Goal: Information Seeking & Learning: Learn about a topic

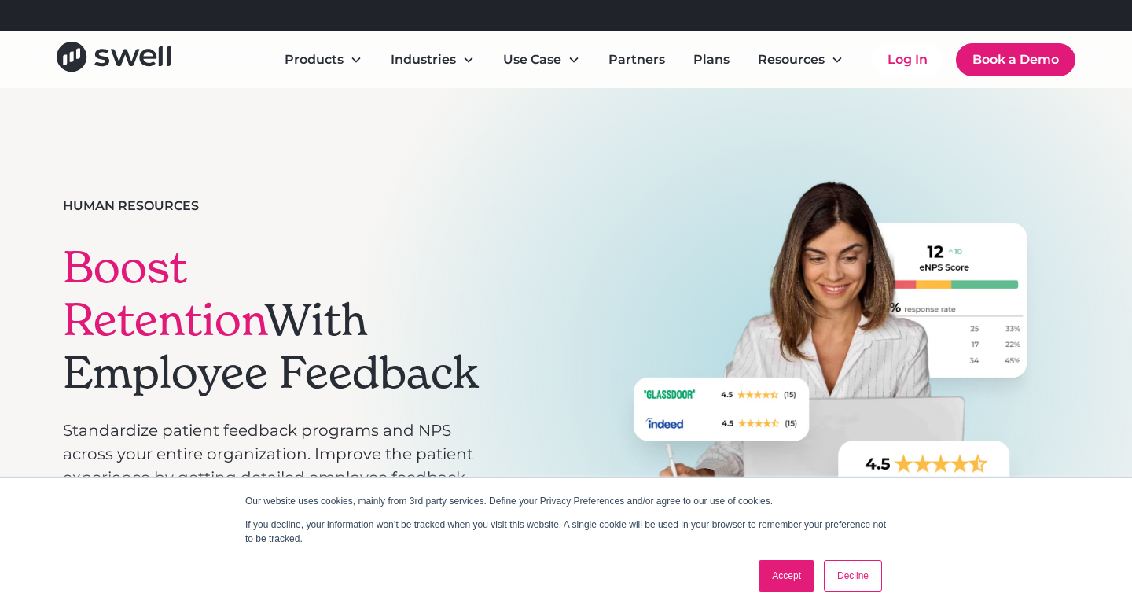
click at [871, 578] on link "Decline" at bounding box center [853, 575] width 58 height 31
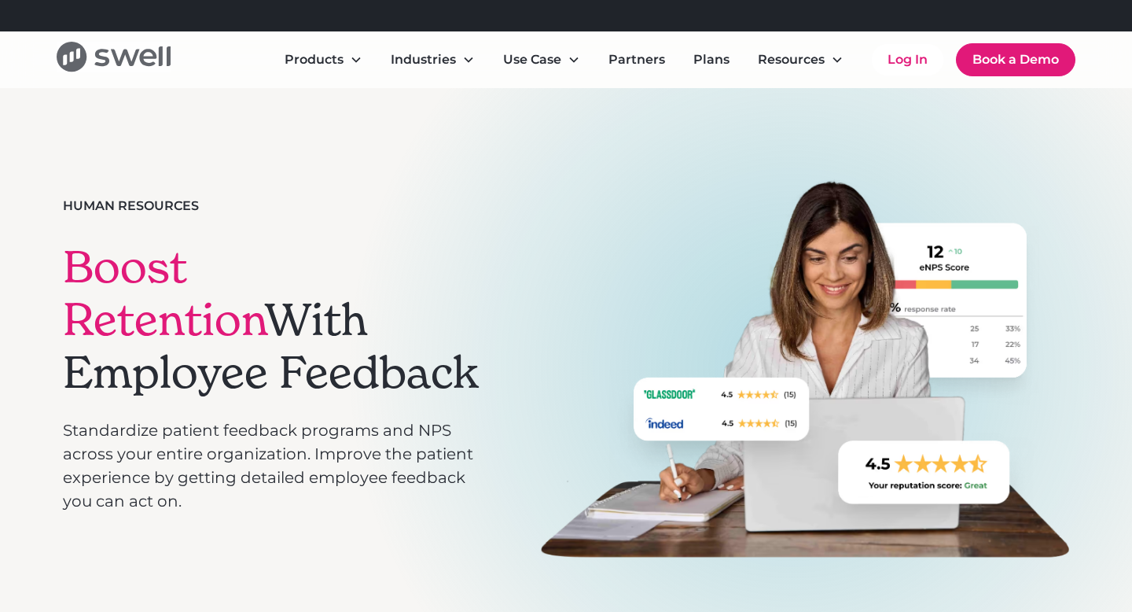
click at [127, 54] on icon "home" at bounding box center [125, 58] width 28 height 17
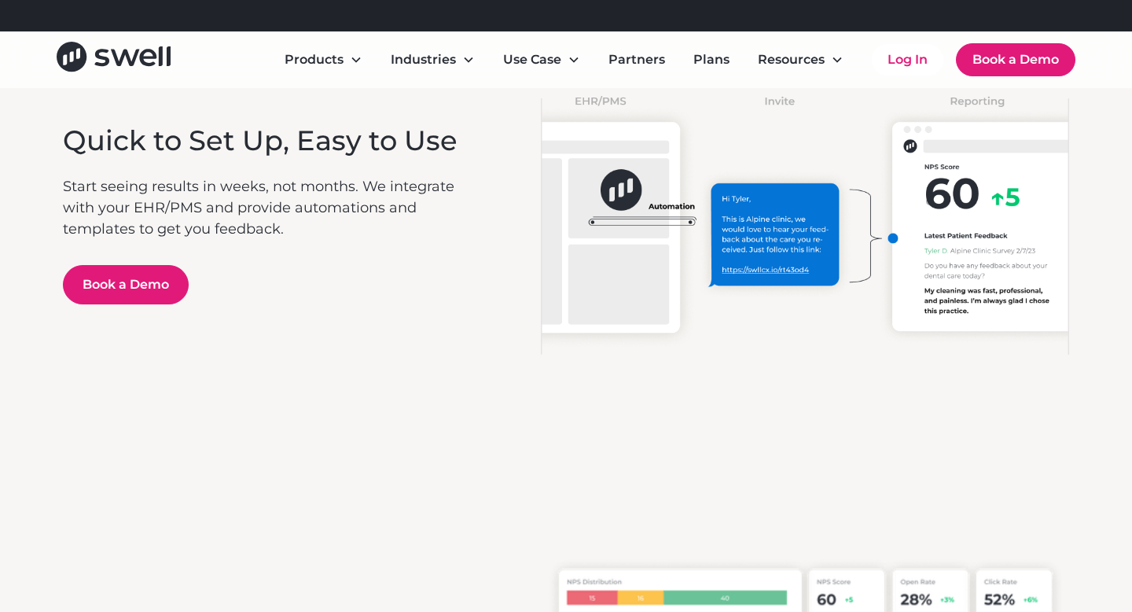
scroll to position [3644, 0]
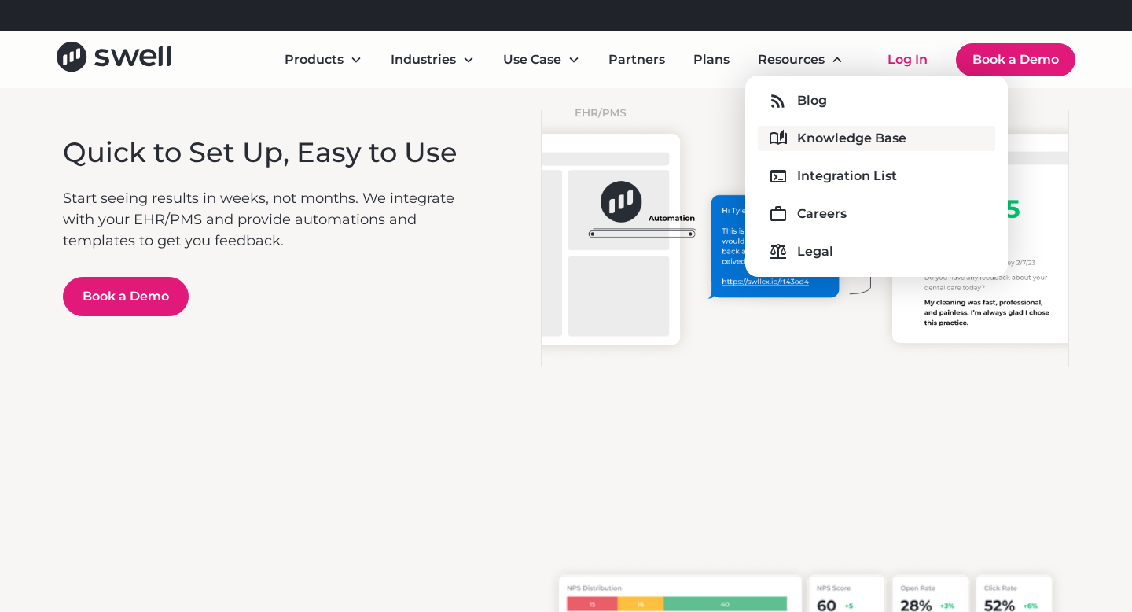
click at [825, 134] on div "Knowledge Base" at bounding box center [851, 138] width 109 height 19
click at [714, 57] on link "Plans" at bounding box center [711, 59] width 61 height 31
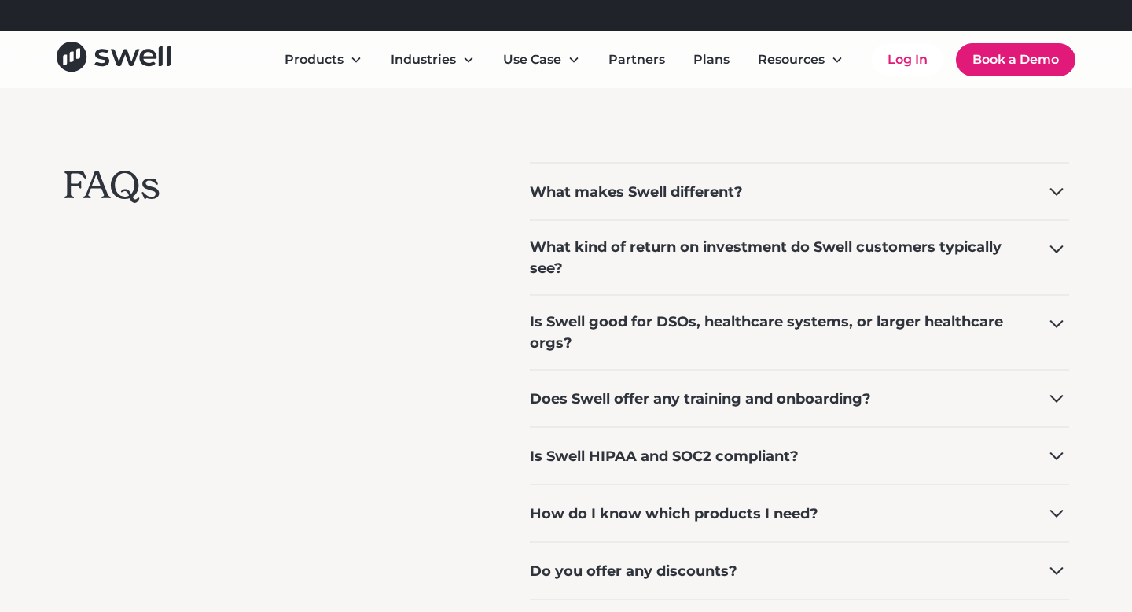
scroll to position [1154, 0]
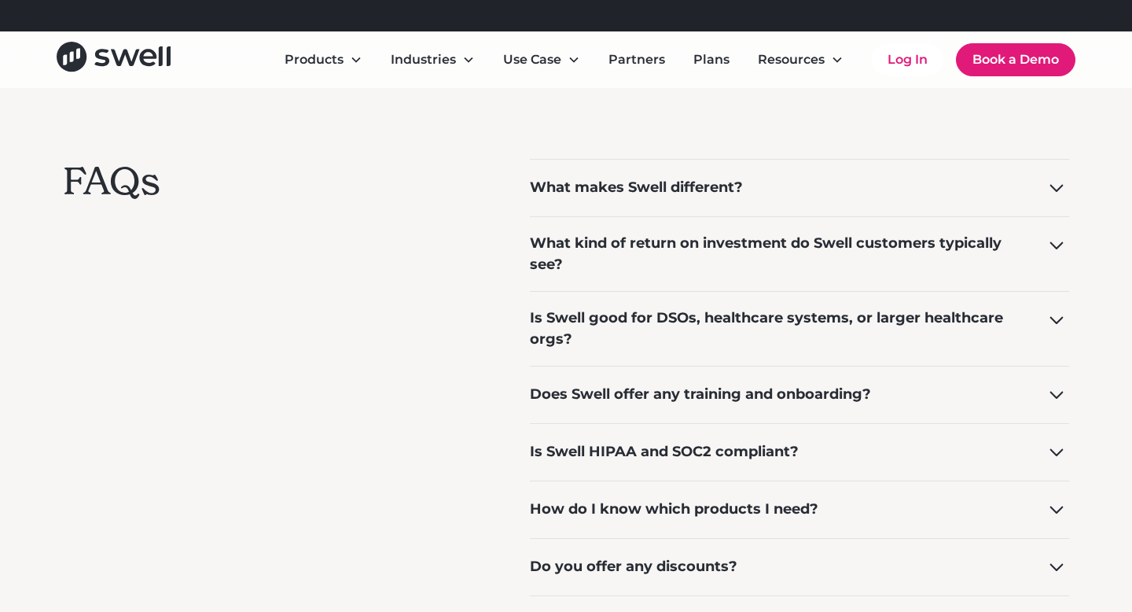
click at [709, 183] on div "What makes Swell different?" at bounding box center [636, 187] width 213 height 21
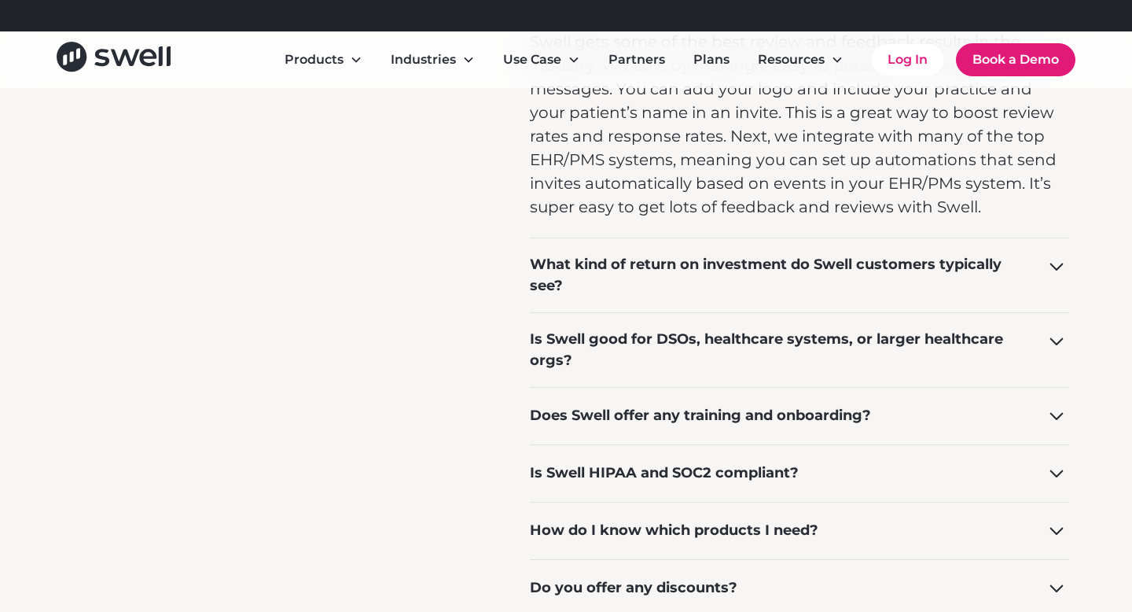
scroll to position [1355, 0]
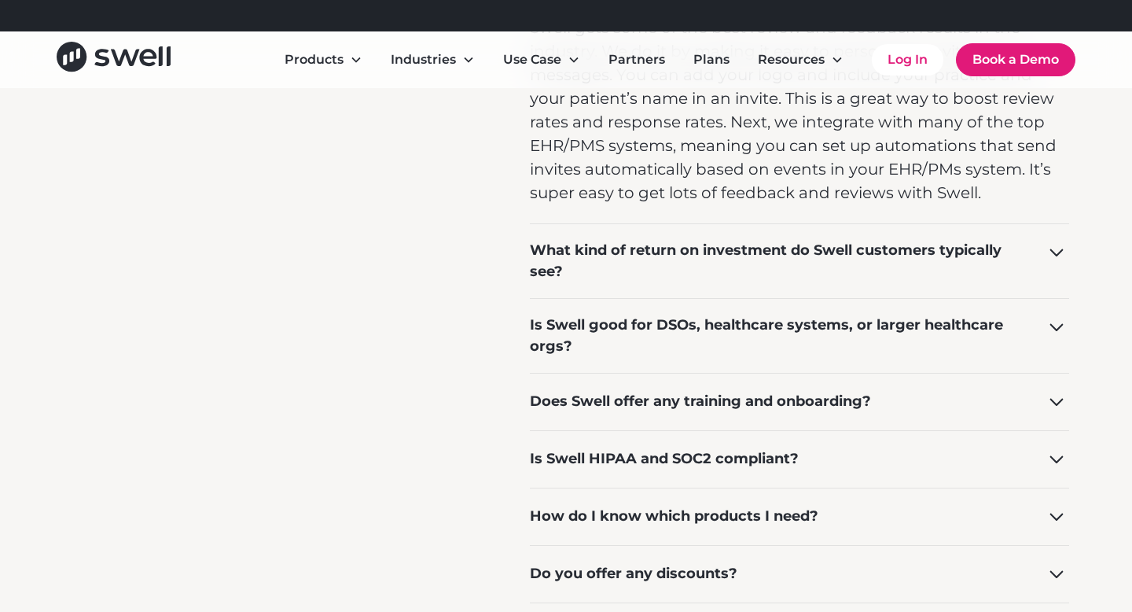
click at [709, 268] on div "What kind of return on investment do Swell customers typically see?" at bounding box center [777, 261] width 495 height 42
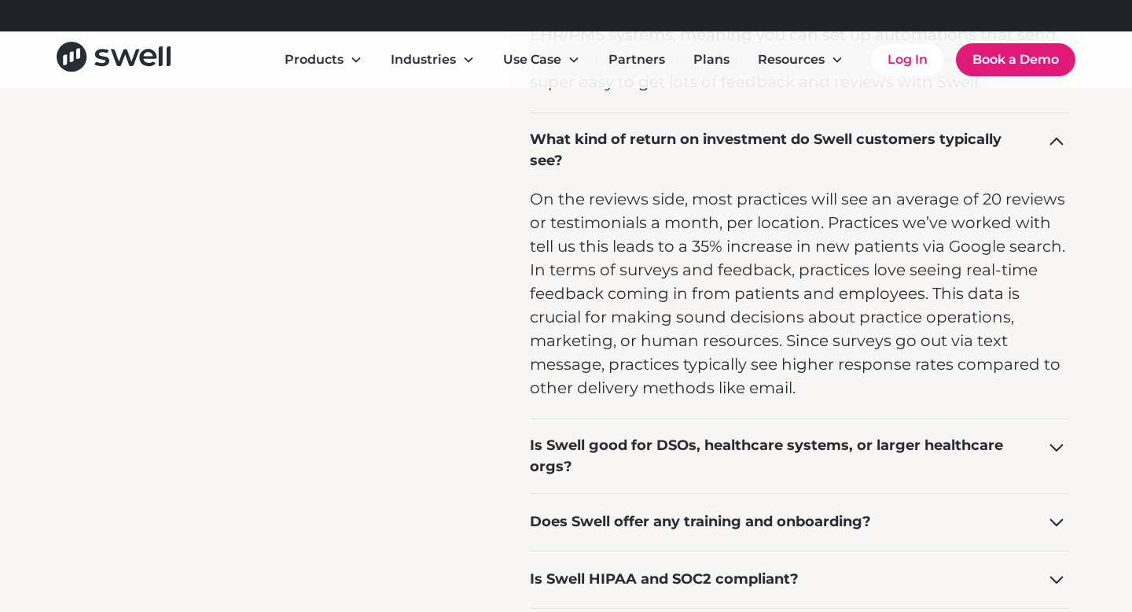
scroll to position [1471, 0]
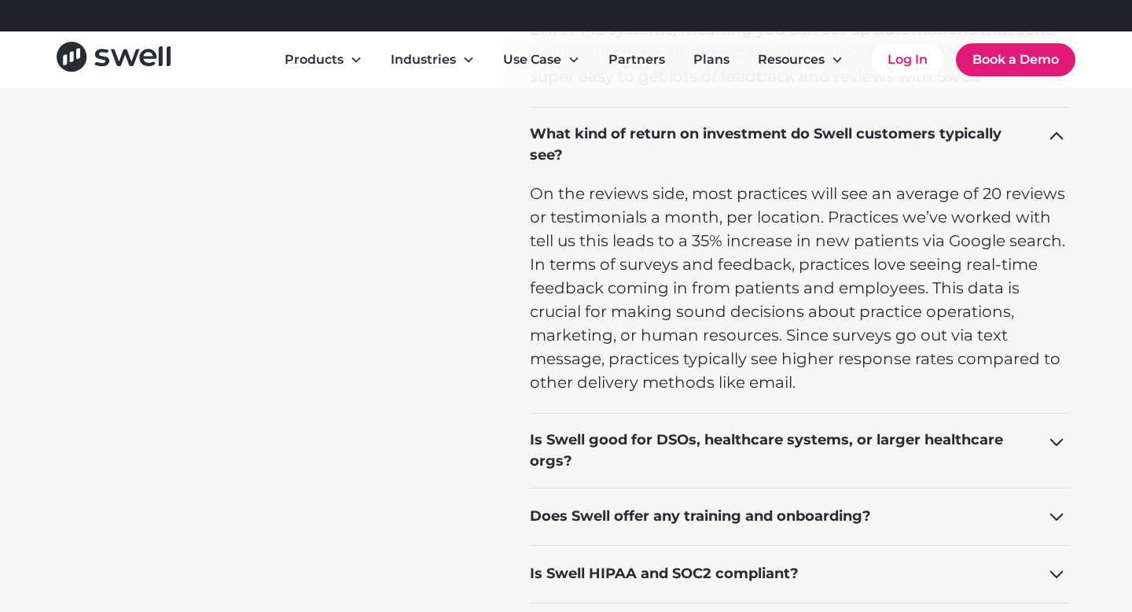
click at [813, 457] on div "Is Swell good for DSOs, healthcare systems, or larger healthcare orgs?" at bounding box center [777, 450] width 495 height 42
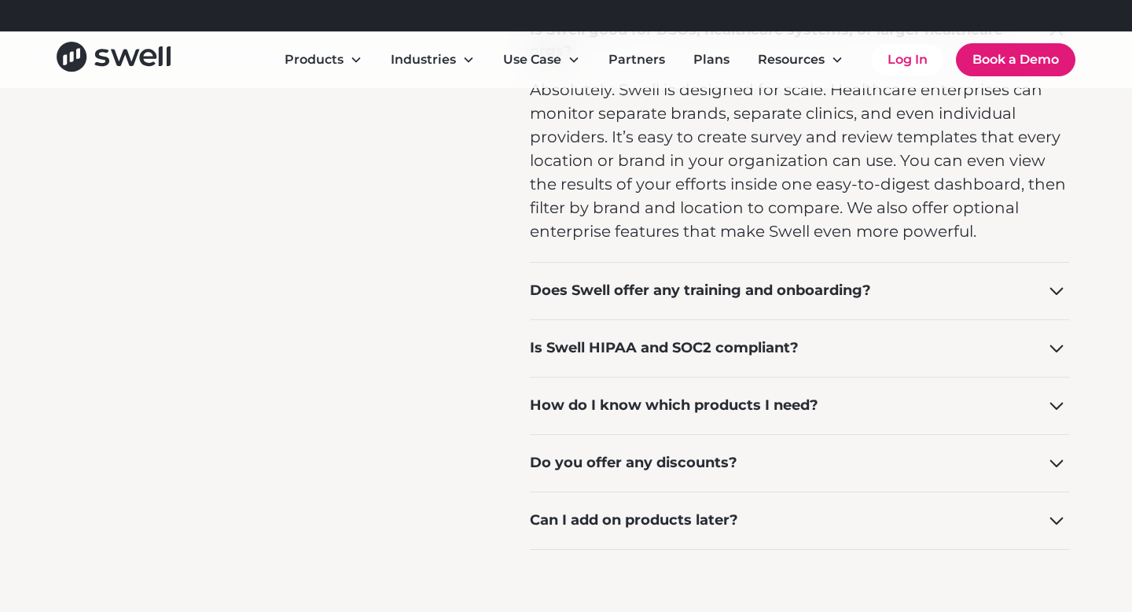
scroll to position [1883, 0]
click at [827, 361] on div "Is Swell HIPAA and SOC2 compliant?" at bounding box center [799, 346] width 539 height 57
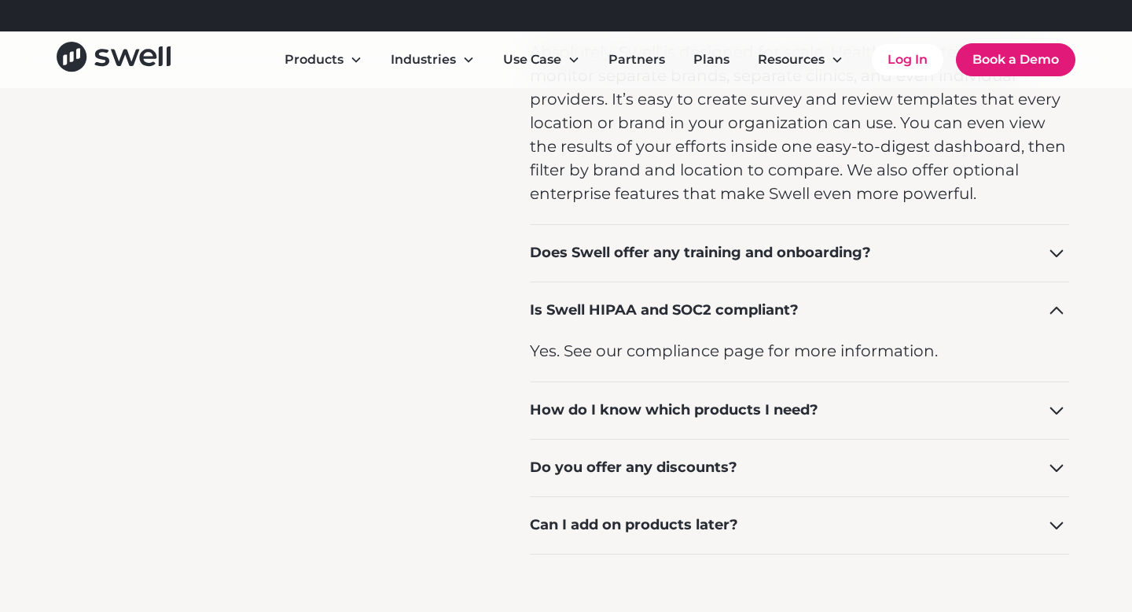
scroll to position [2008, 0]
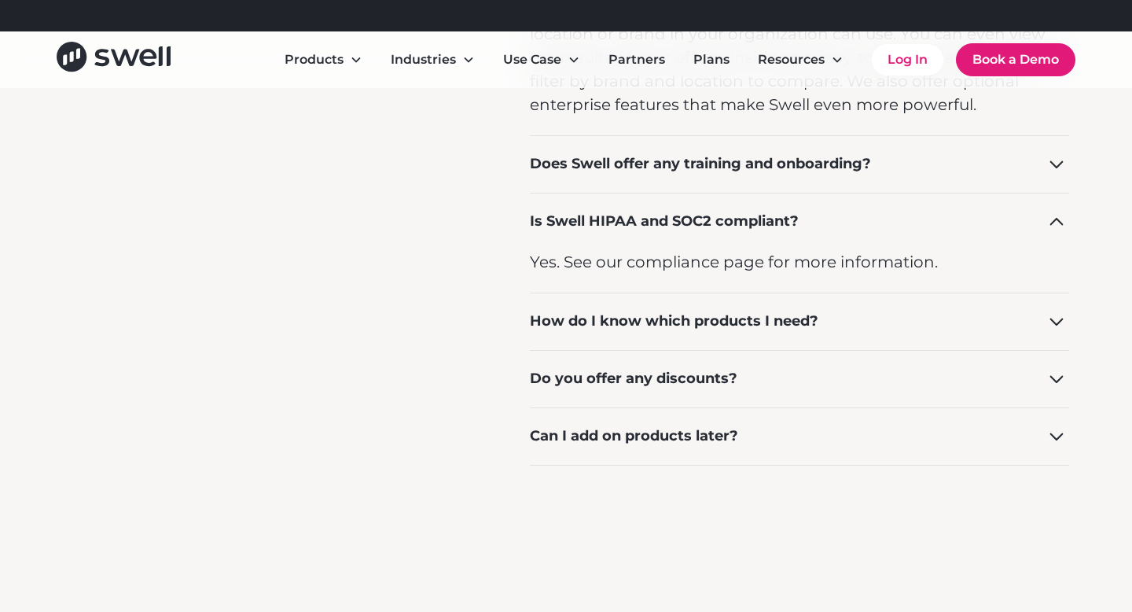
click at [828, 325] on div "How do I know which products I need?" at bounding box center [799, 321] width 539 height 57
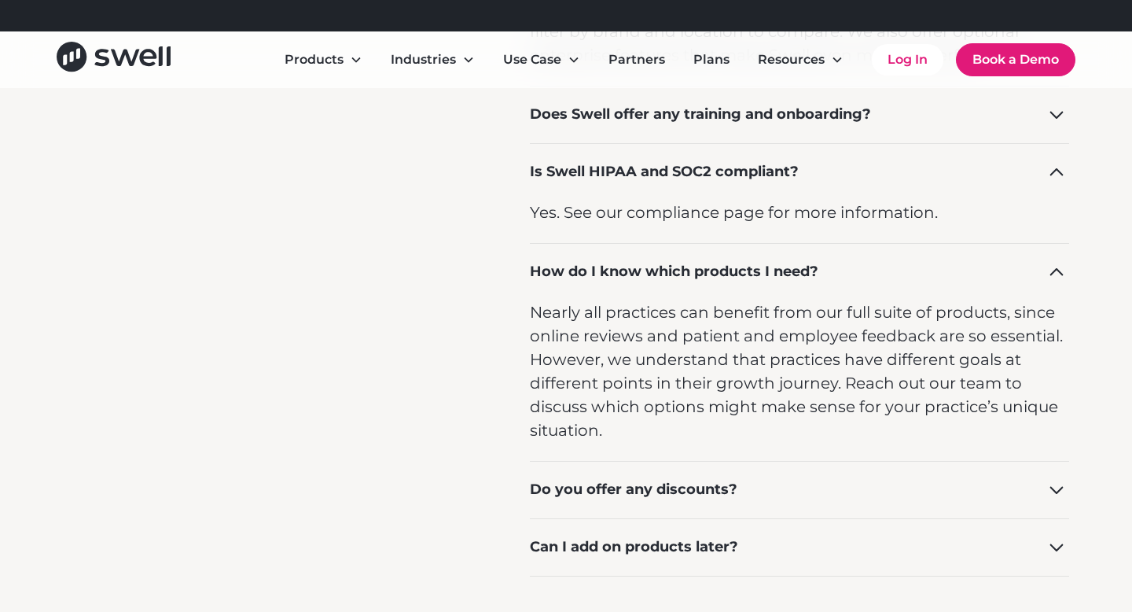
scroll to position [2062, 0]
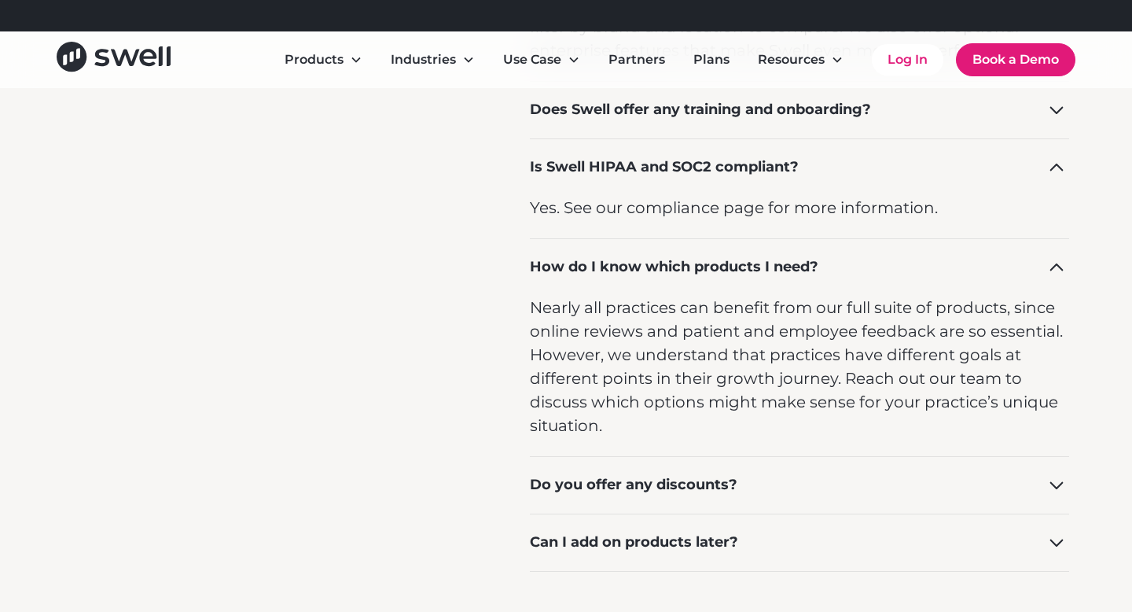
click at [804, 495] on div "Do you offer any discounts?" at bounding box center [799, 484] width 539 height 57
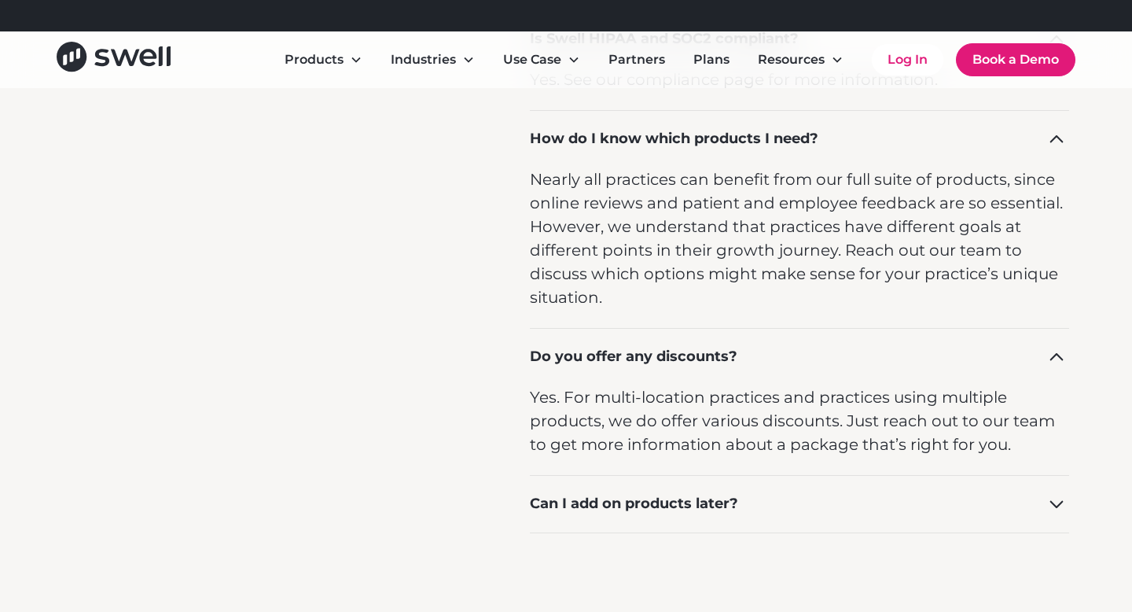
scroll to position [2193, 0]
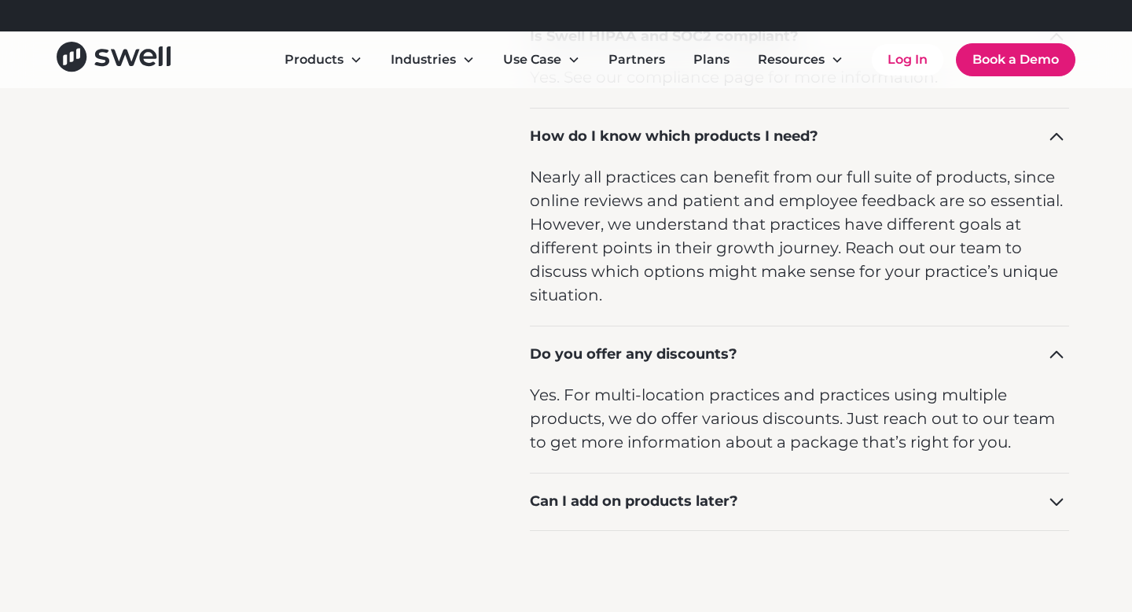
click at [804, 495] on div "Can I add on products later?" at bounding box center [799, 501] width 539 height 57
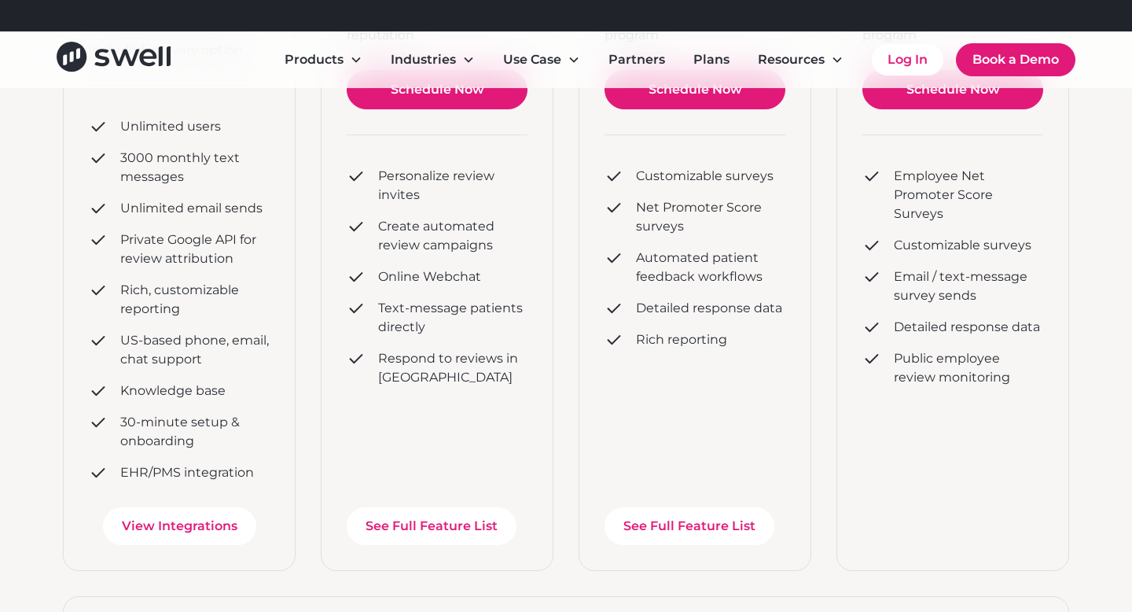
scroll to position [426, 0]
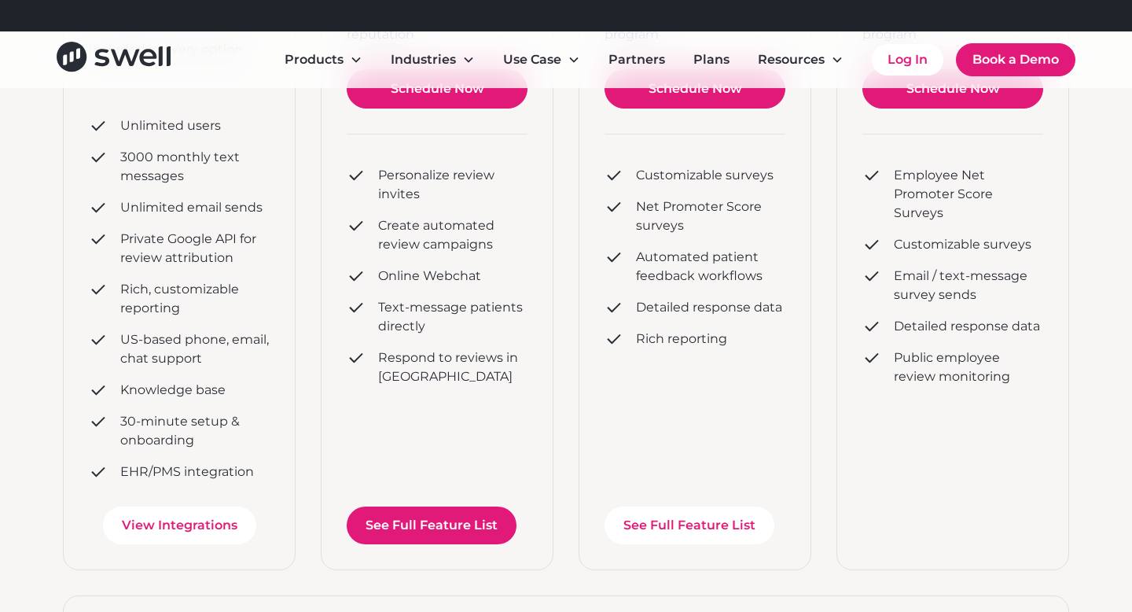
click at [459, 519] on link "See Full Feature List" at bounding box center [432, 525] width 170 height 38
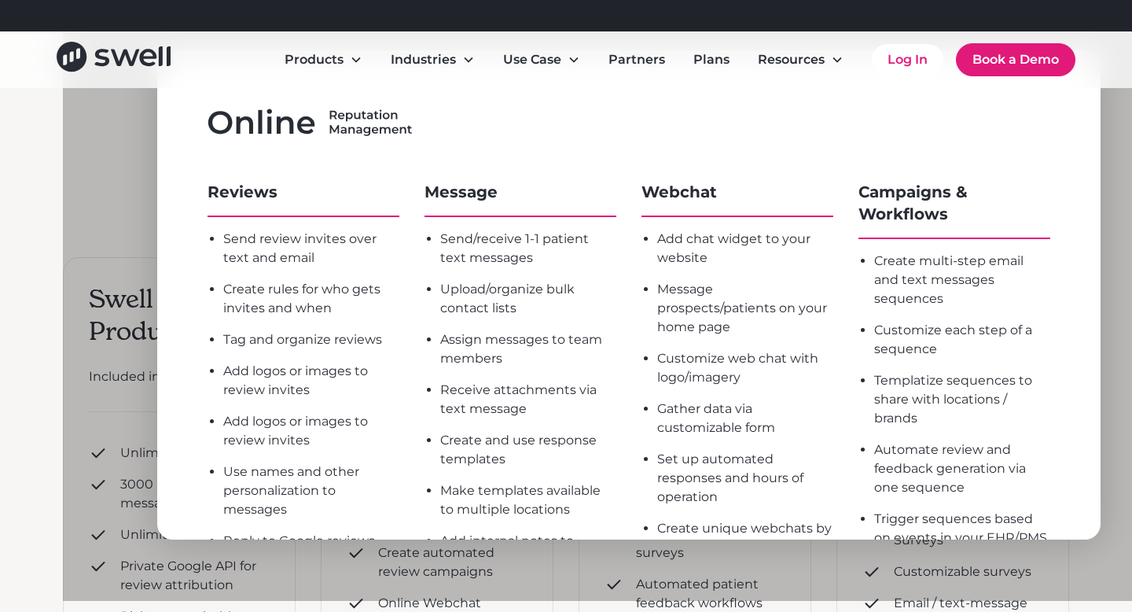
scroll to position [0, 0]
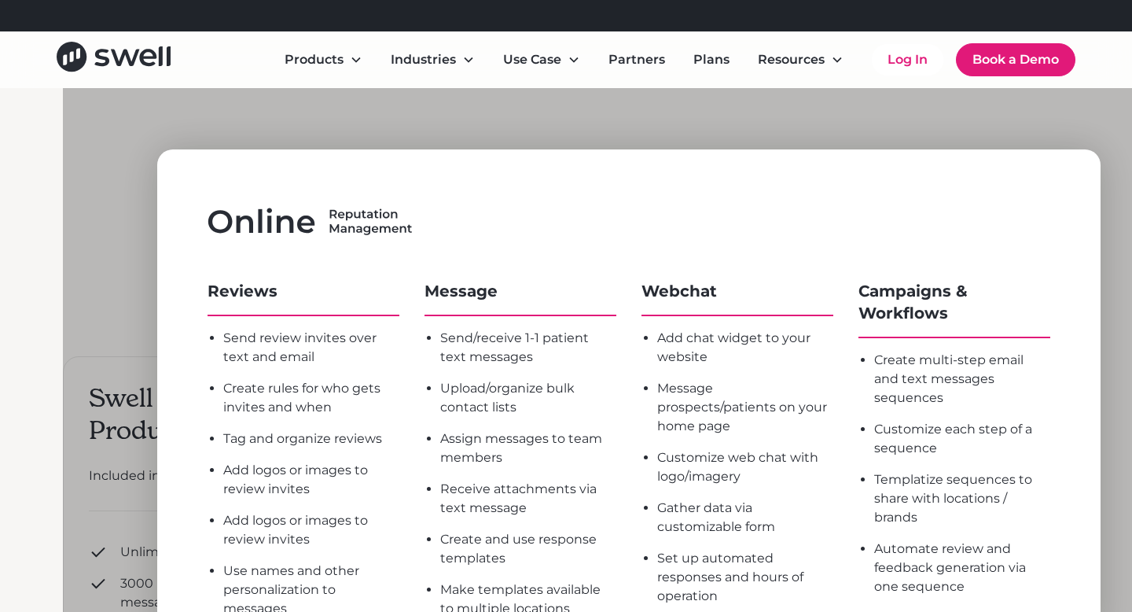
click at [1000, 122] on div at bounding box center [629, 394] width 1132 height 612
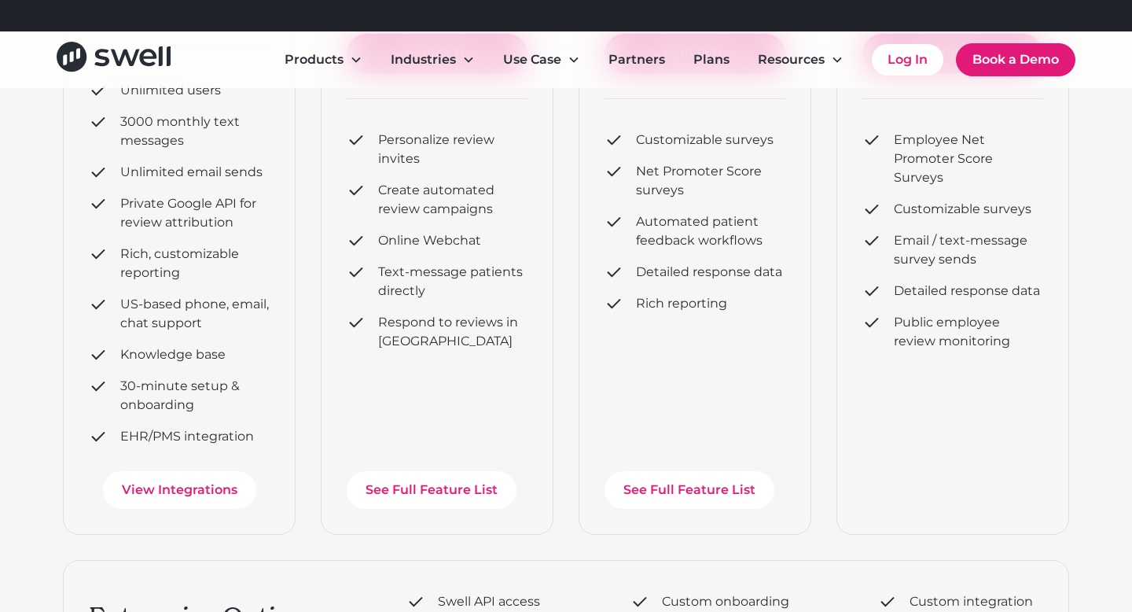
scroll to position [547, 0]
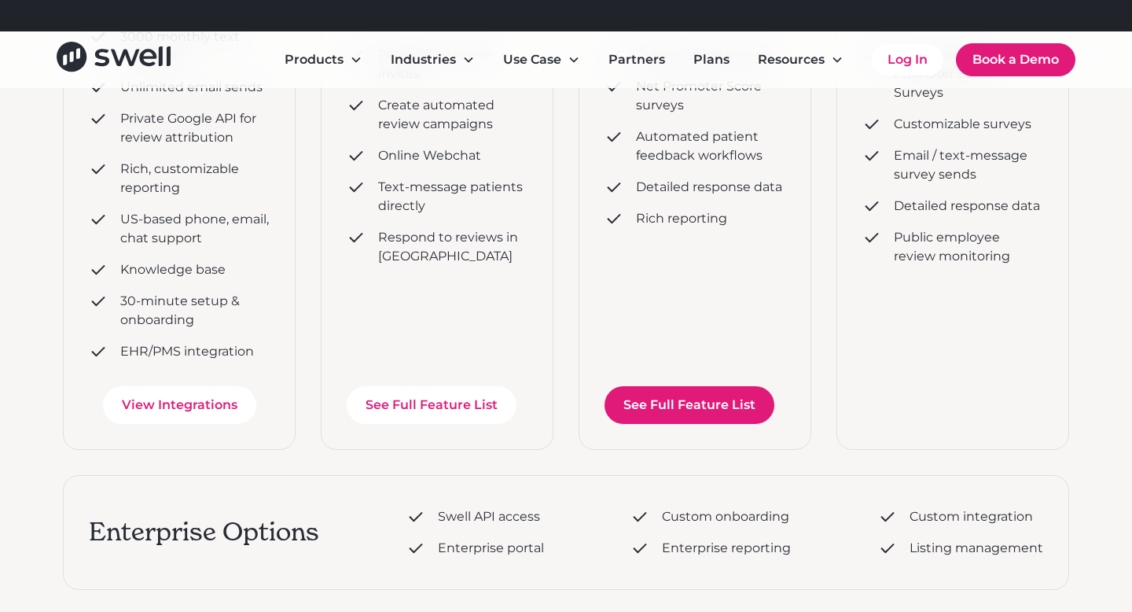
click at [716, 411] on link "See Full Feature List" at bounding box center [690, 405] width 170 height 38
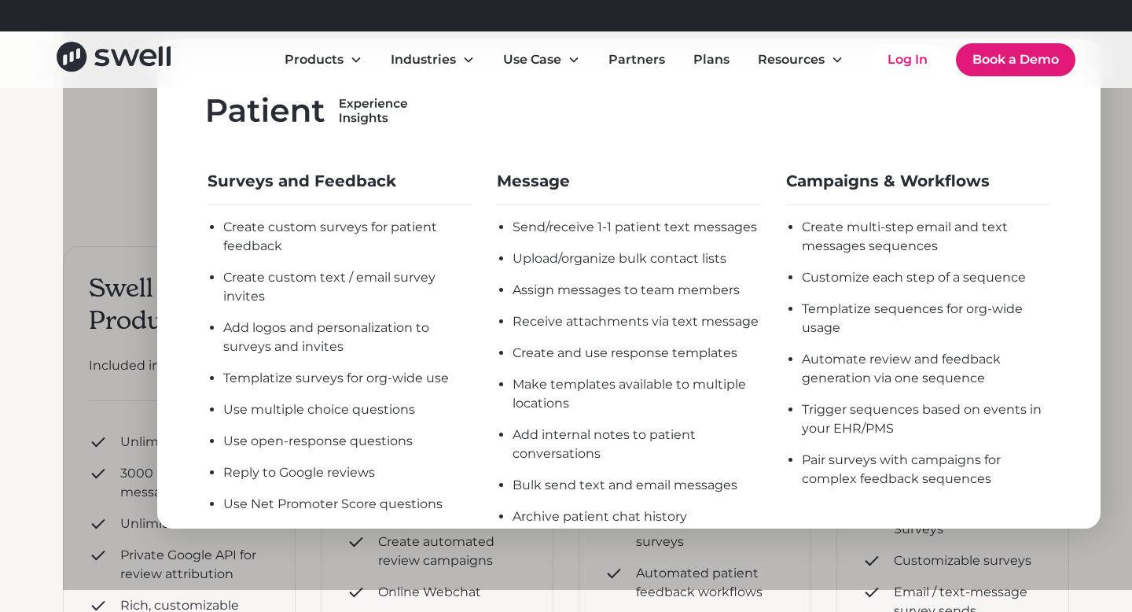
scroll to position [0, 0]
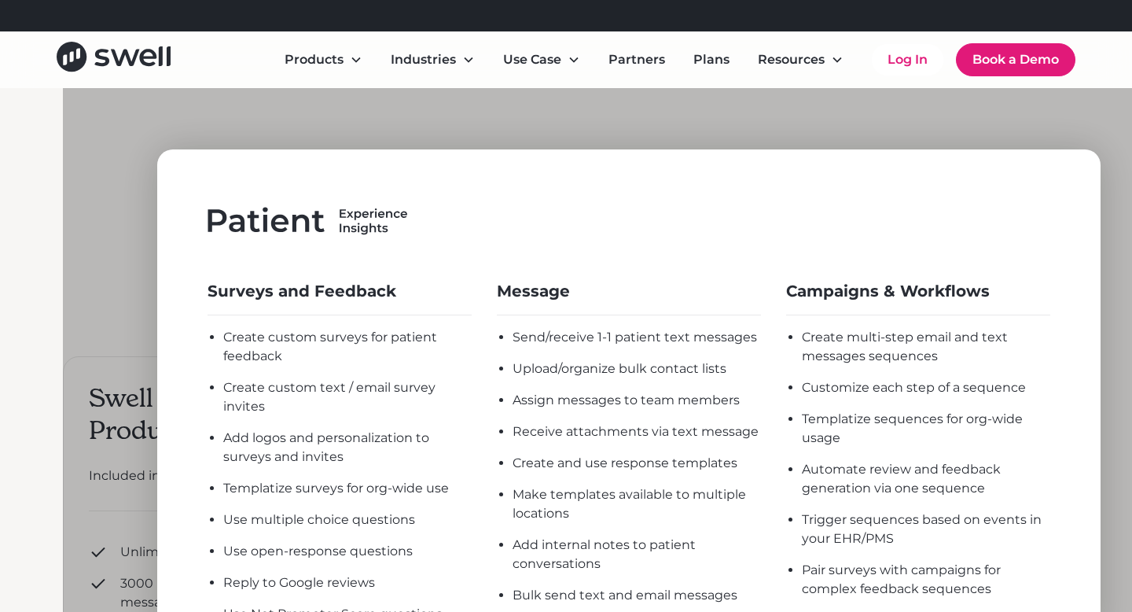
click at [1030, 117] on div at bounding box center [629, 394] width 1132 height 612
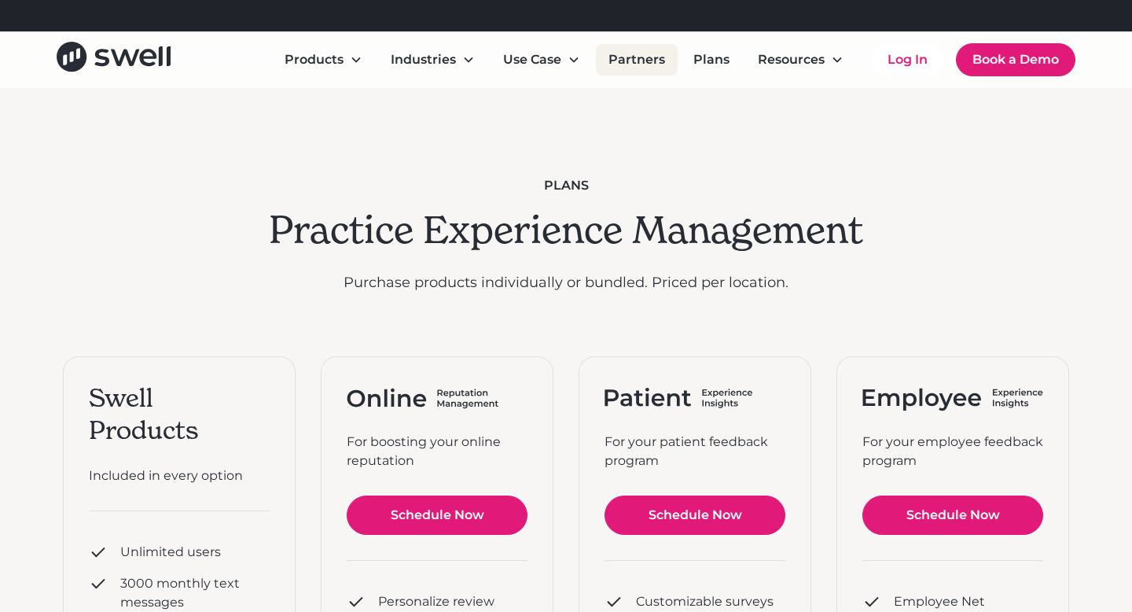
click at [662, 61] on link "Partners" at bounding box center [637, 59] width 82 height 31
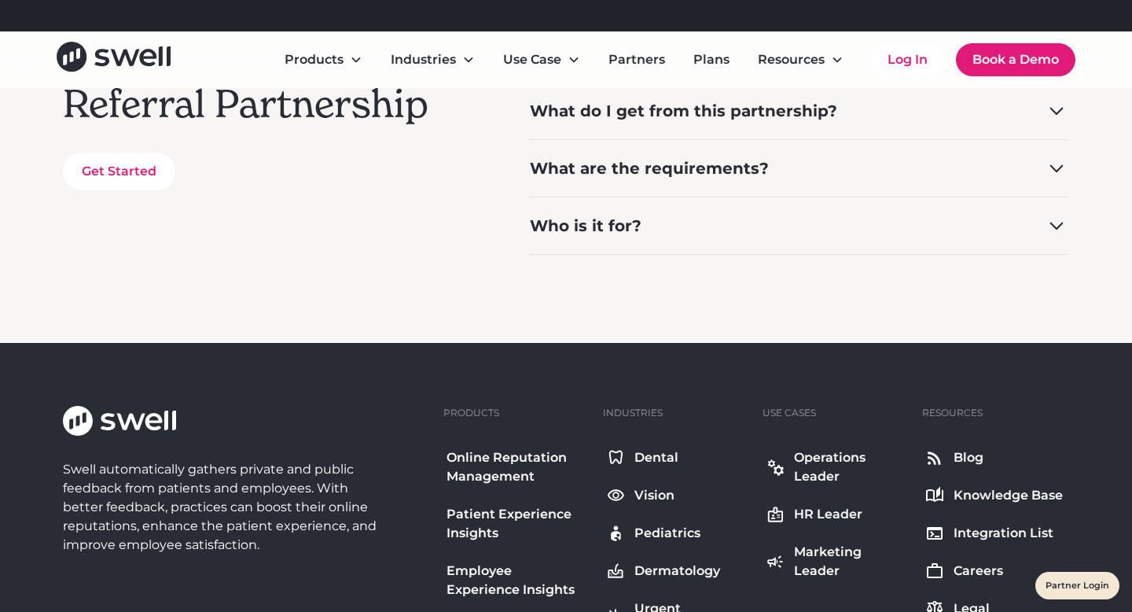
scroll to position [760, 0]
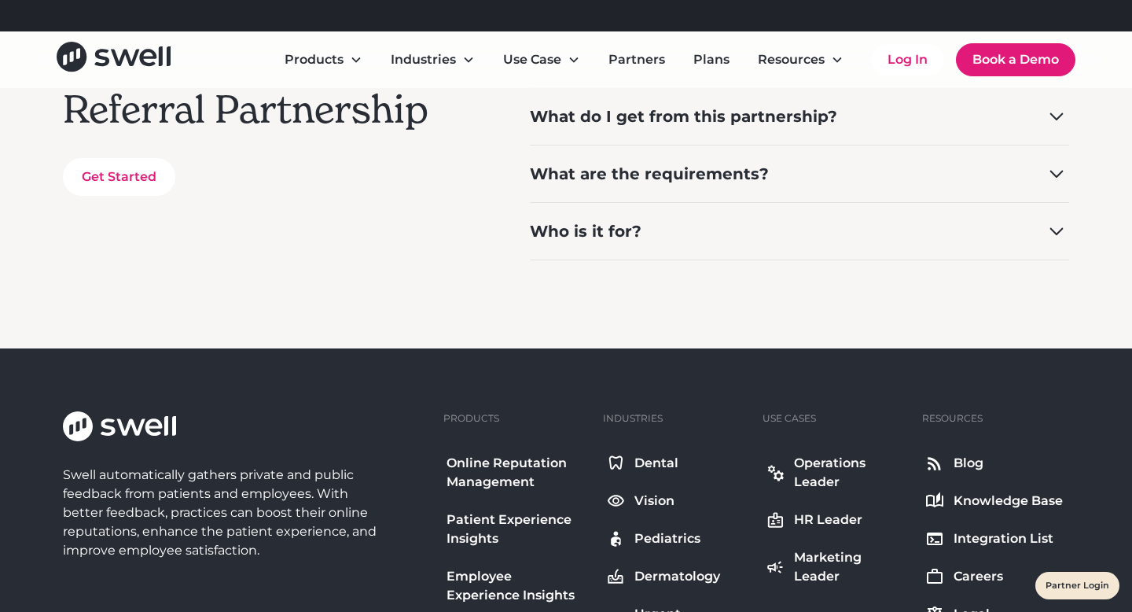
click at [694, 219] on div "Who is it for?" at bounding box center [799, 230] width 539 height 57
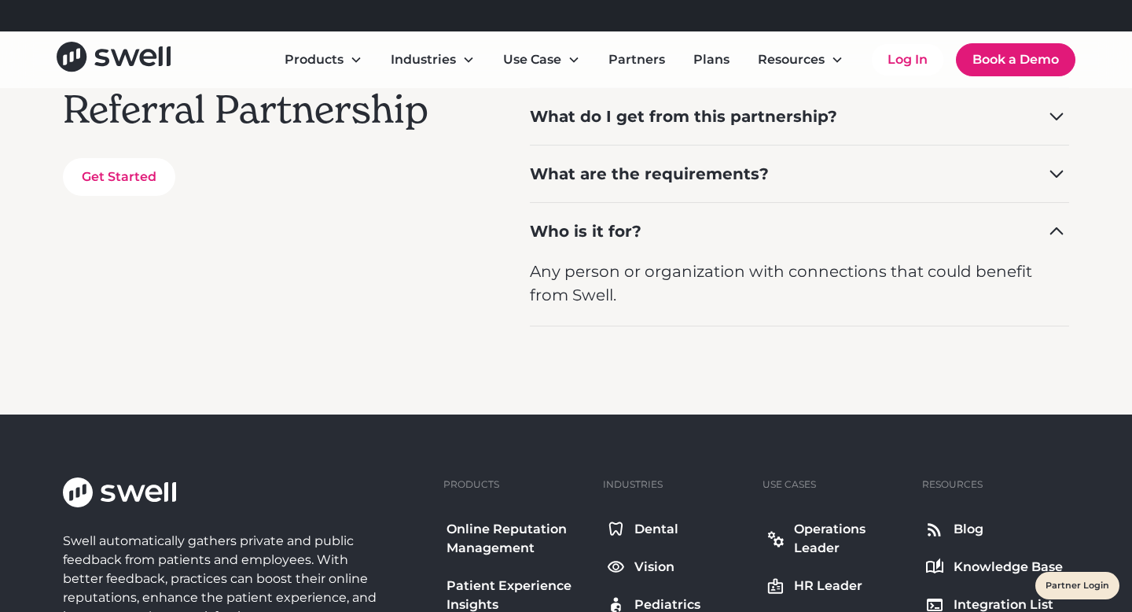
click at [703, 174] on div "What are the requirements?" at bounding box center [649, 174] width 239 height 22
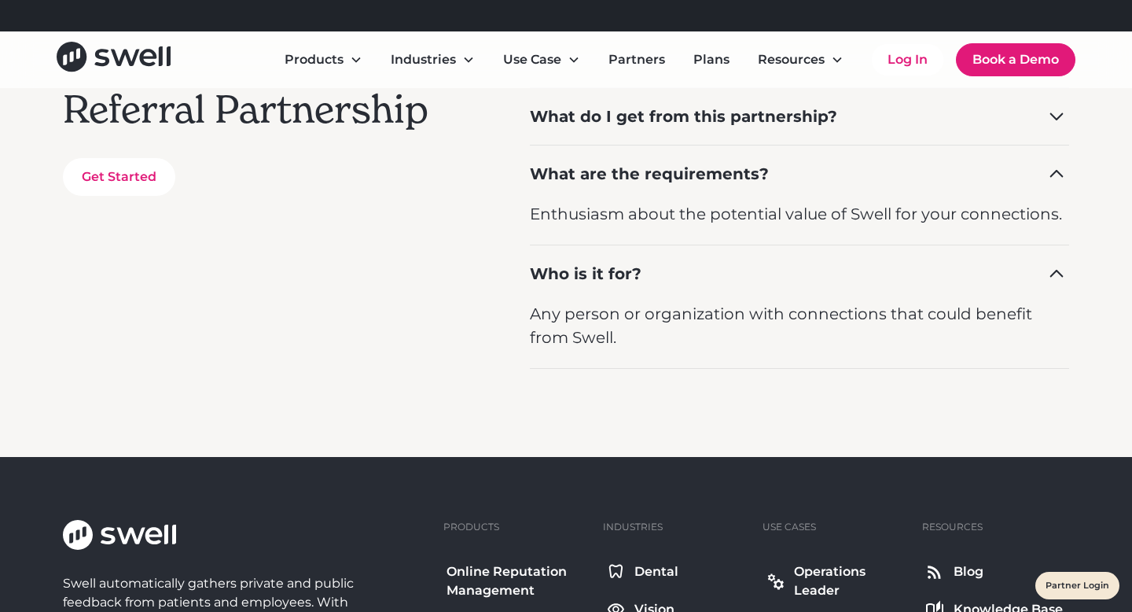
click at [706, 130] on div "What do I get from this partnership?" at bounding box center [799, 115] width 539 height 57
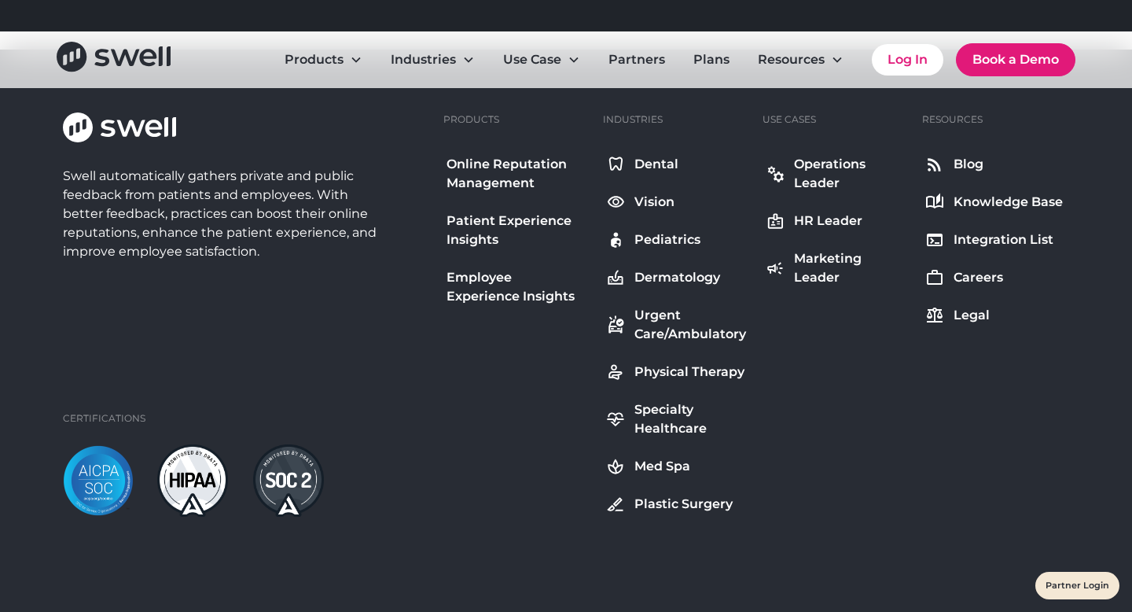
scroll to position [1283, 0]
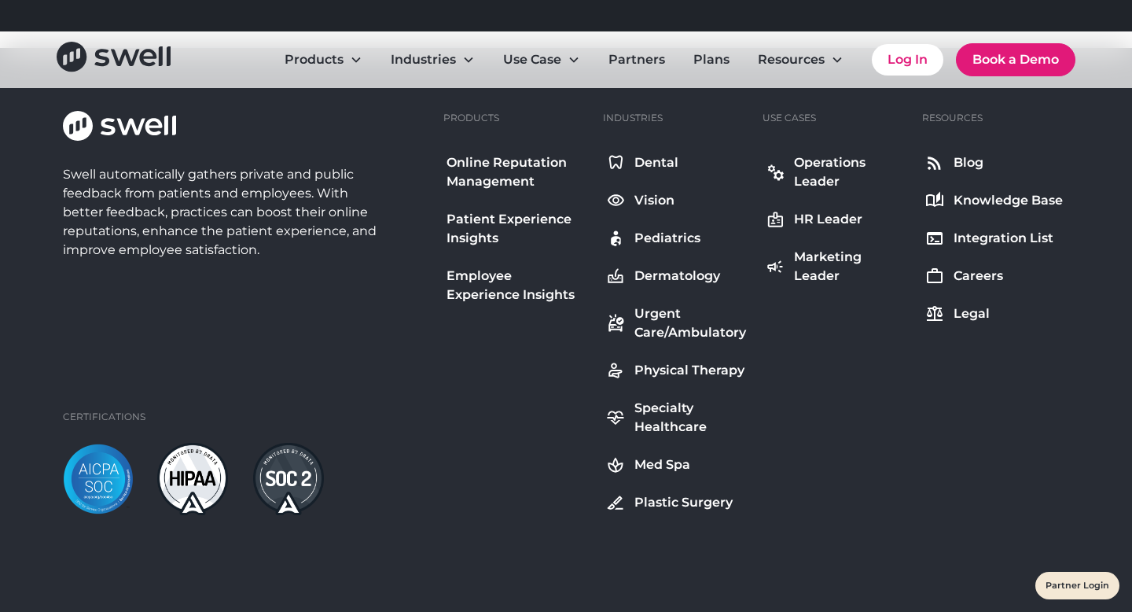
click at [466, 220] on div "Patient Experience Insights" at bounding box center [517, 229] width 141 height 38
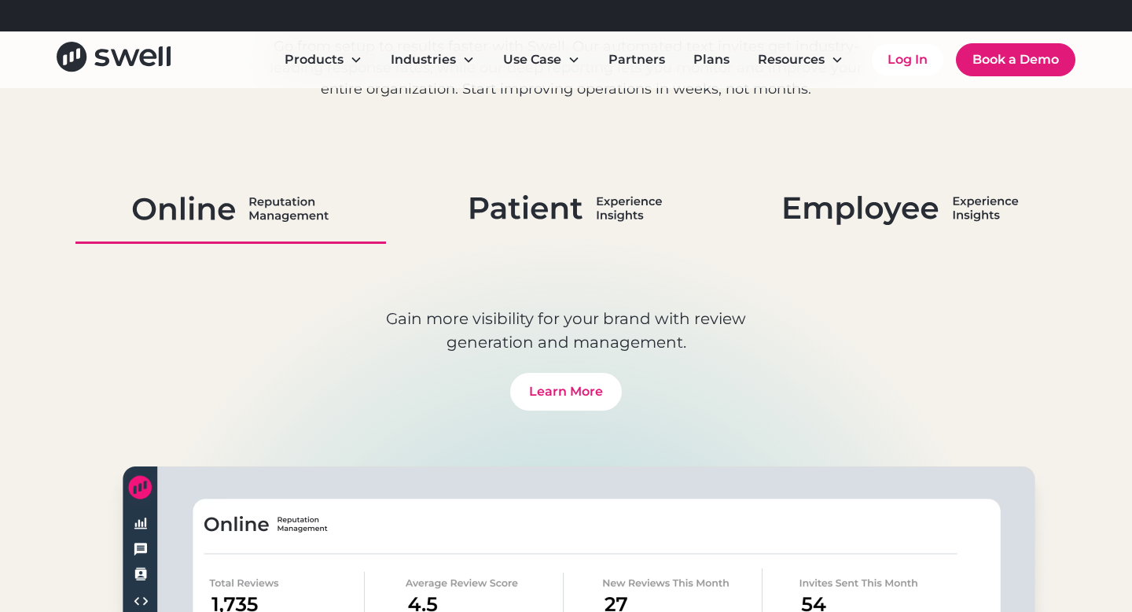
scroll to position [5602, 0]
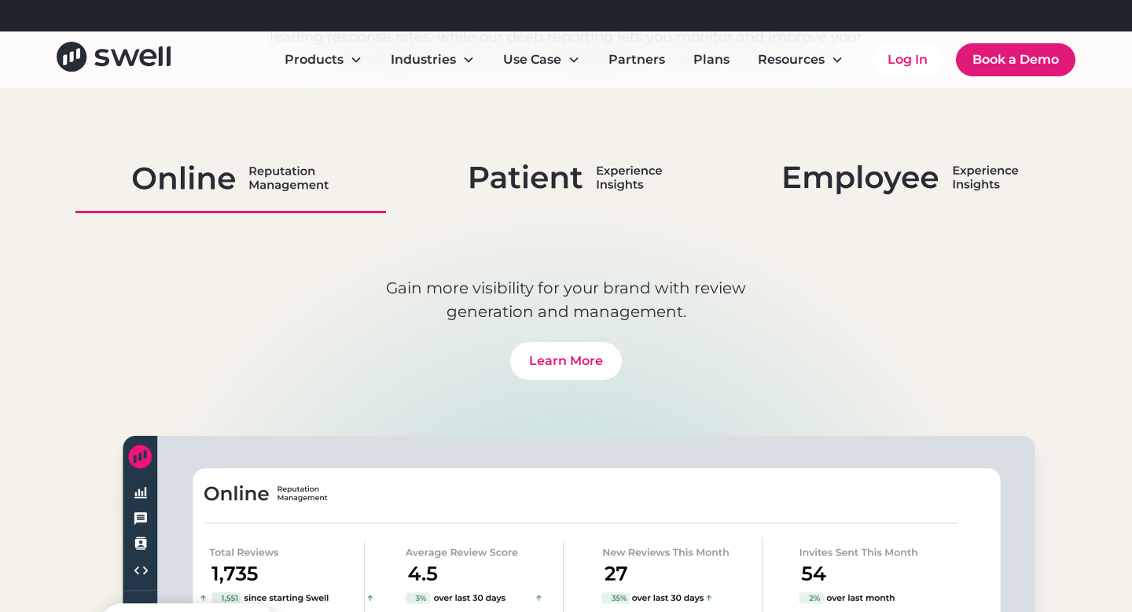
click at [591, 188] on img at bounding box center [566, 177] width 193 height 41
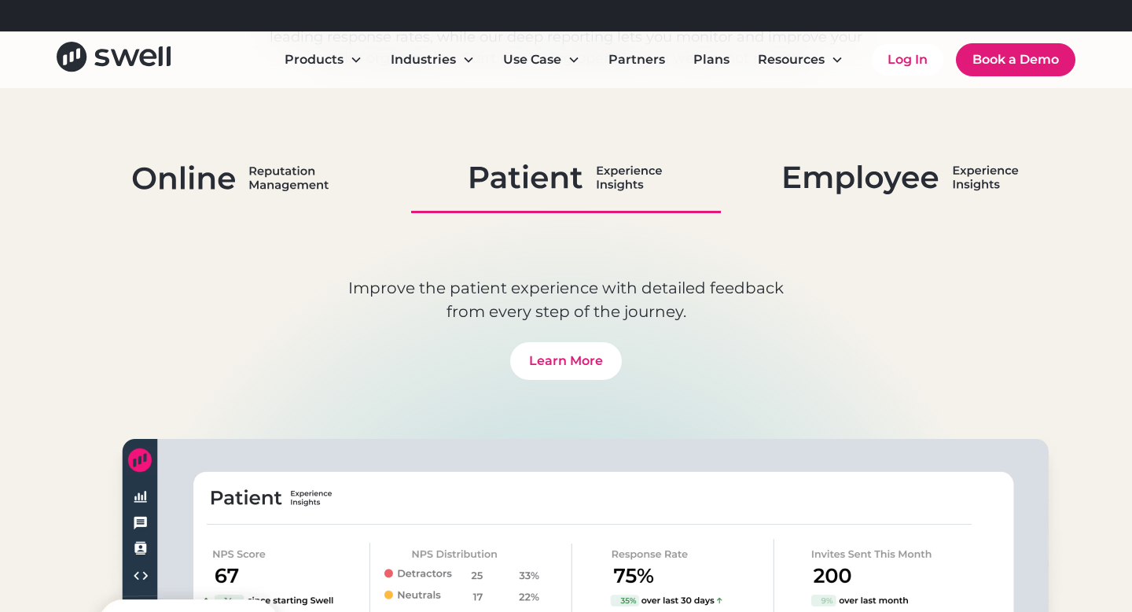
click at [327, 186] on img at bounding box center [230, 177] width 197 height 41
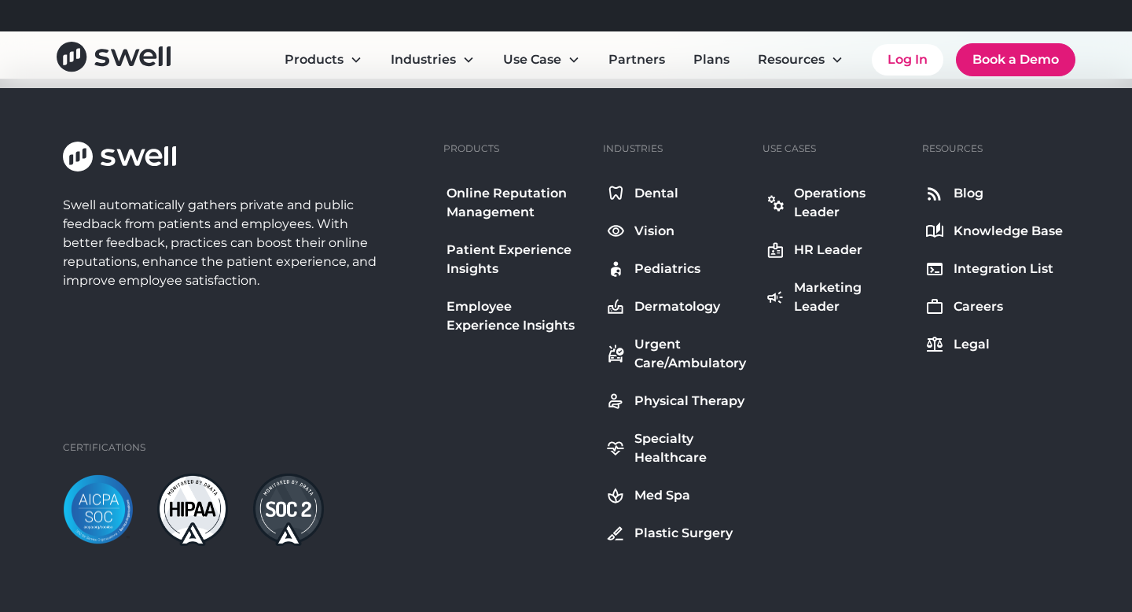
scroll to position [8030, 0]
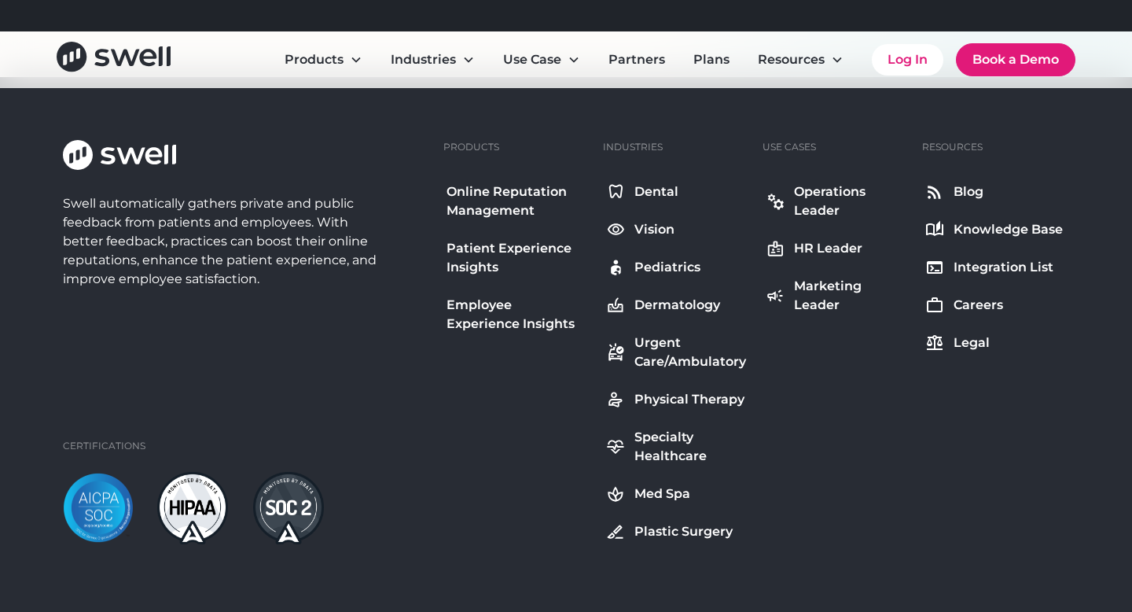
click at [673, 447] on div "Specialty Healthcare" at bounding box center [691, 447] width 112 height 38
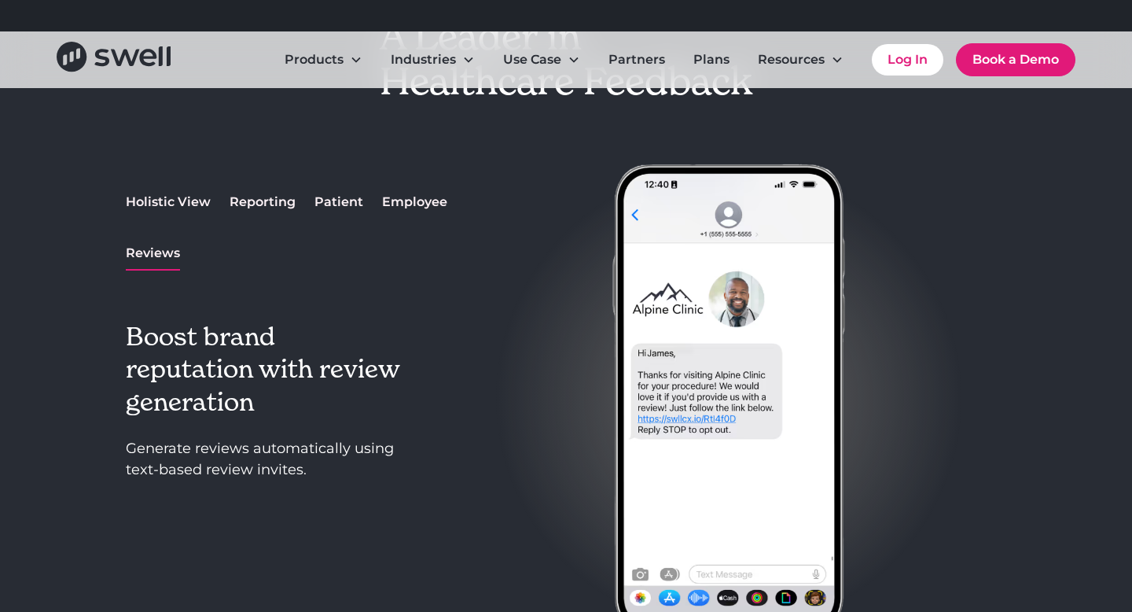
scroll to position [1908, 0]
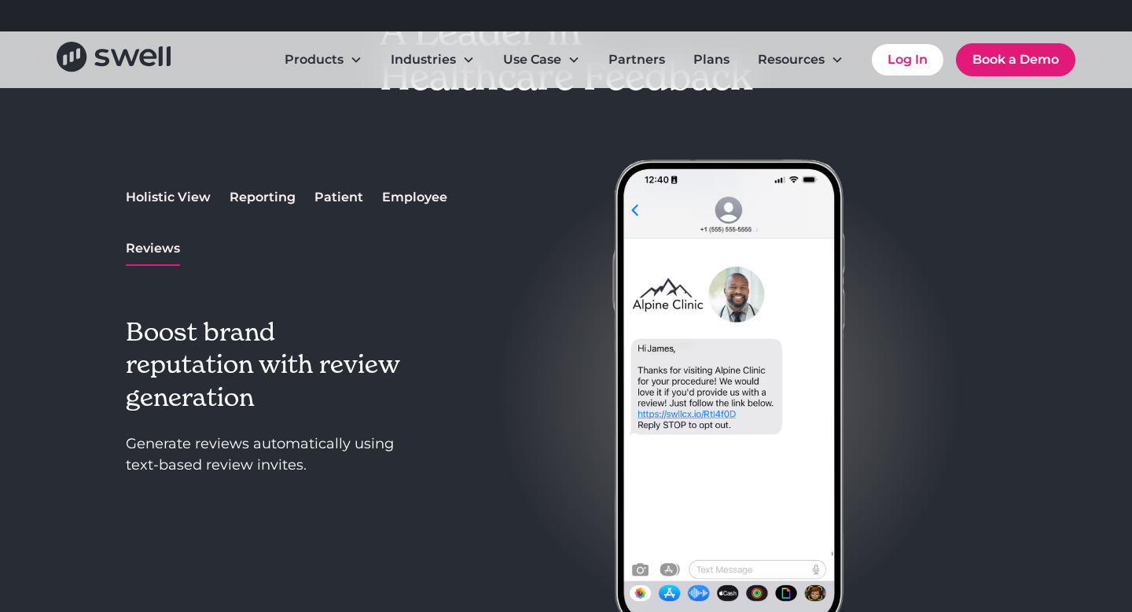
click at [265, 195] on div "Reporting" at bounding box center [263, 197] width 66 height 19
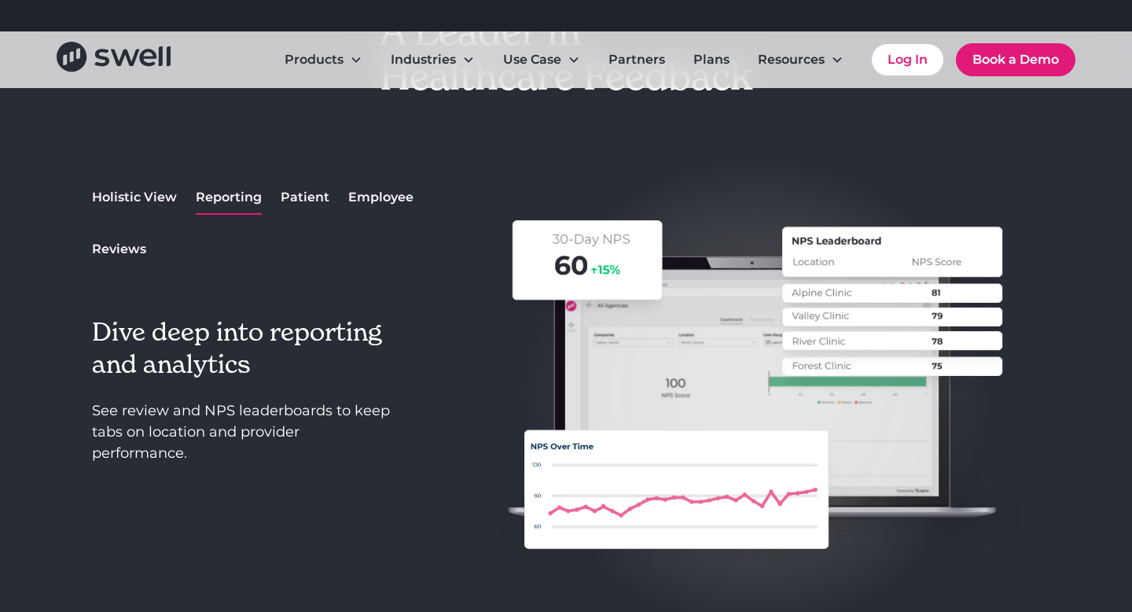
click at [318, 201] on div "Patient" at bounding box center [305, 197] width 49 height 19
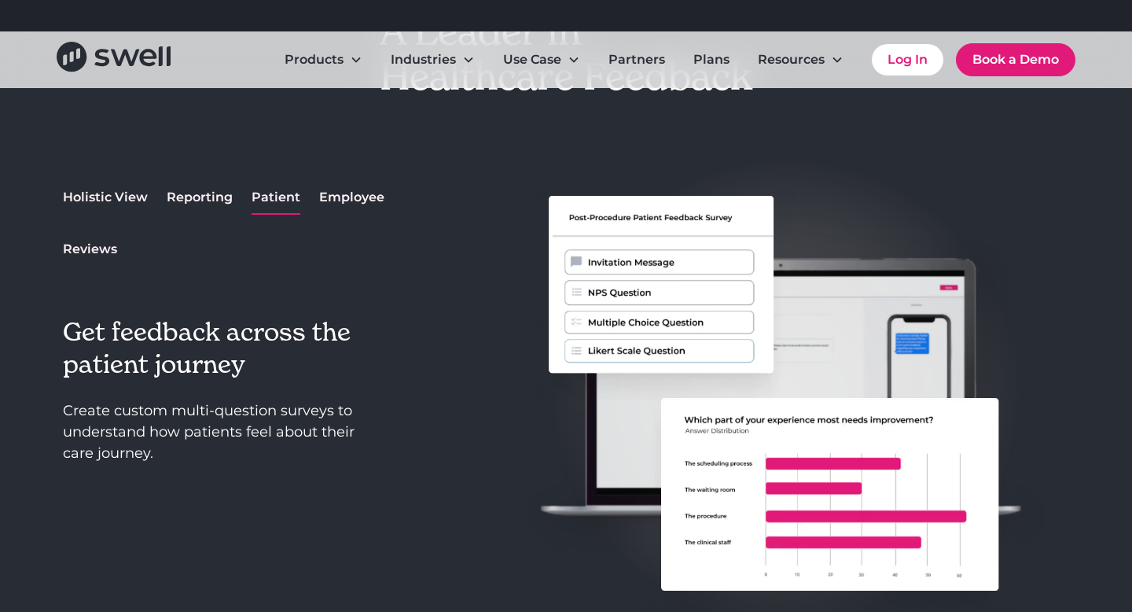
click at [350, 205] on div "Employee" at bounding box center [351, 197] width 65 height 19
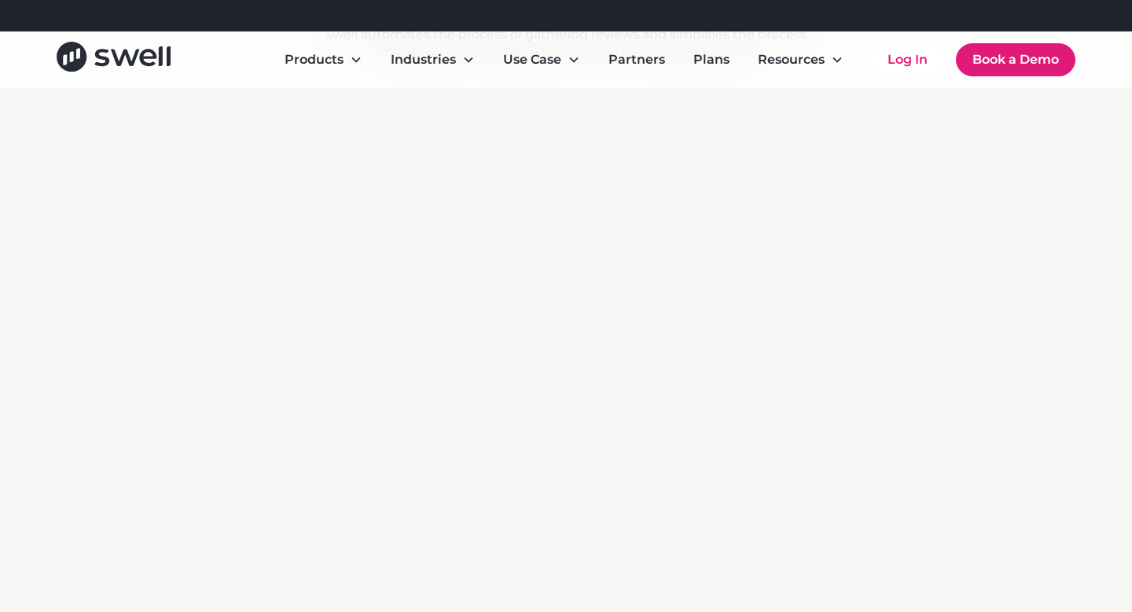
scroll to position [2872, 0]
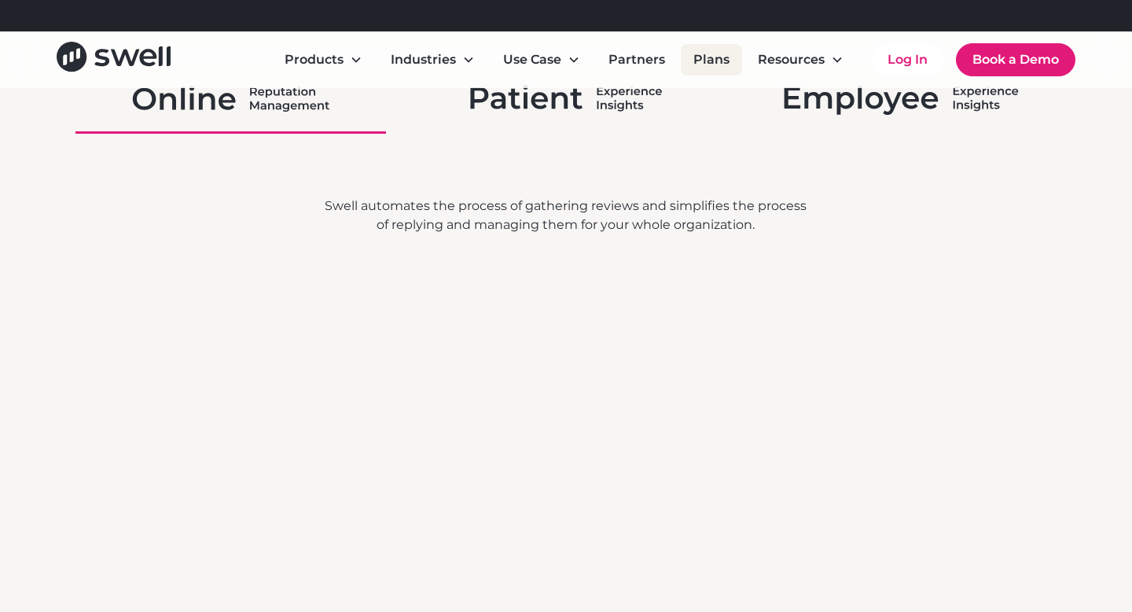
click at [720, 72] on link "Plans" at bounding box center [711, 59] width 61 height 31
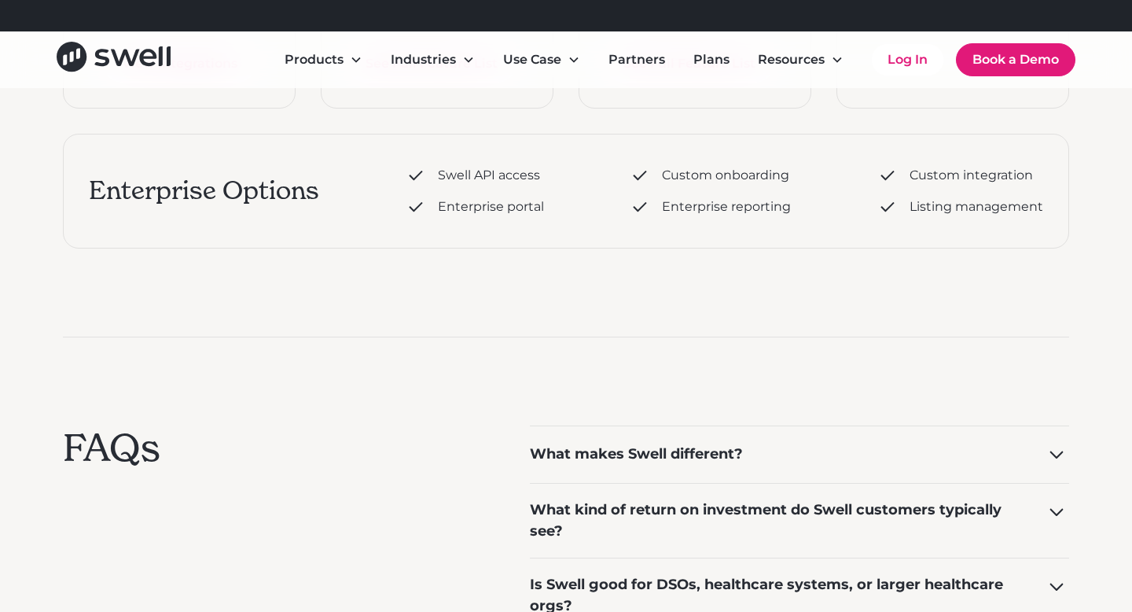
scroll to position [889, 0]
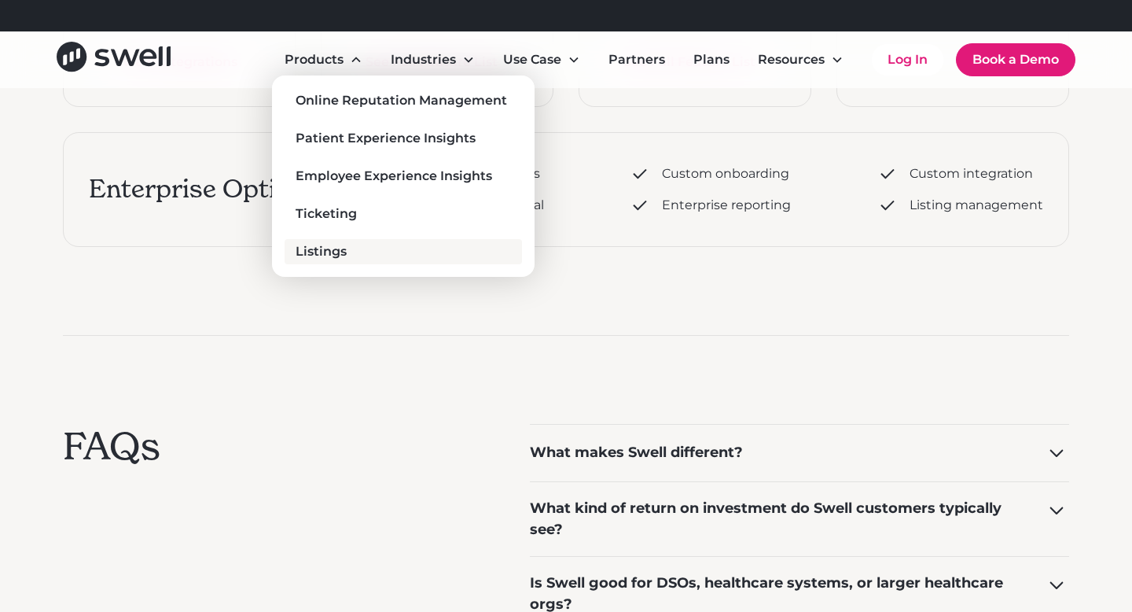
click at [328, 242] on div "Listings" at bounding box center [321, 251] width 51 height 19
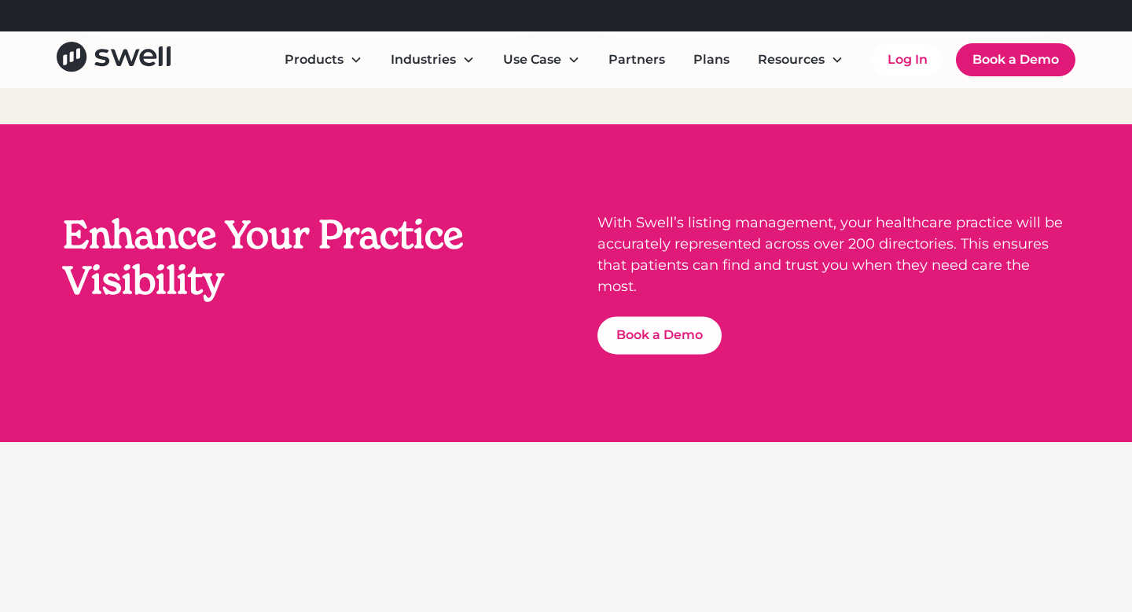
scroll to position [2998, 0]
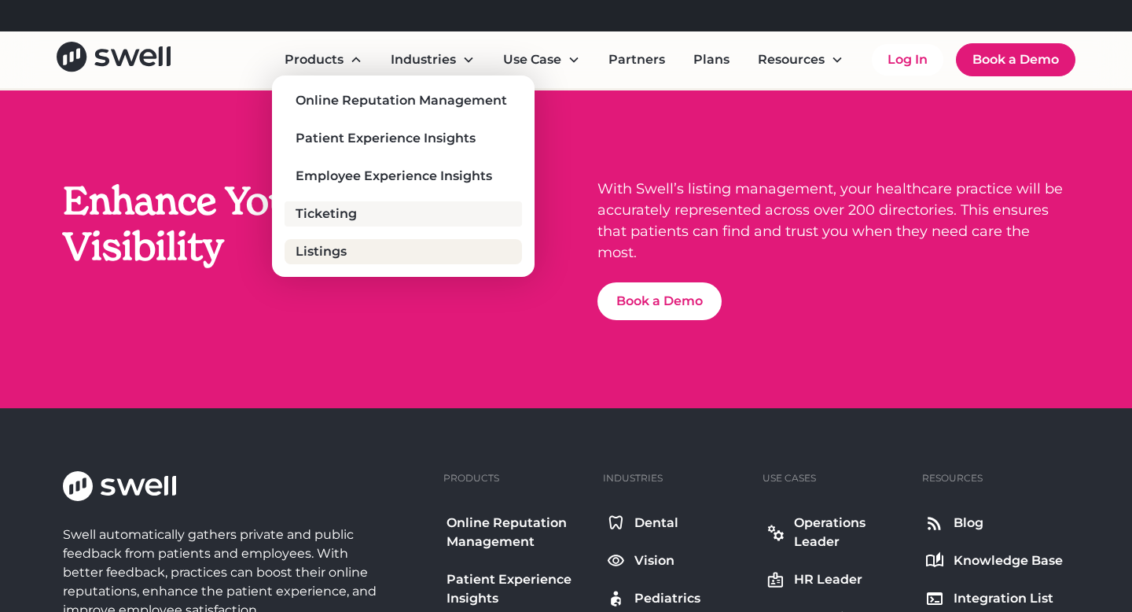
click at [350, 207] on div "Ticketing" at bounding box center [326, 213] width 61 height 19
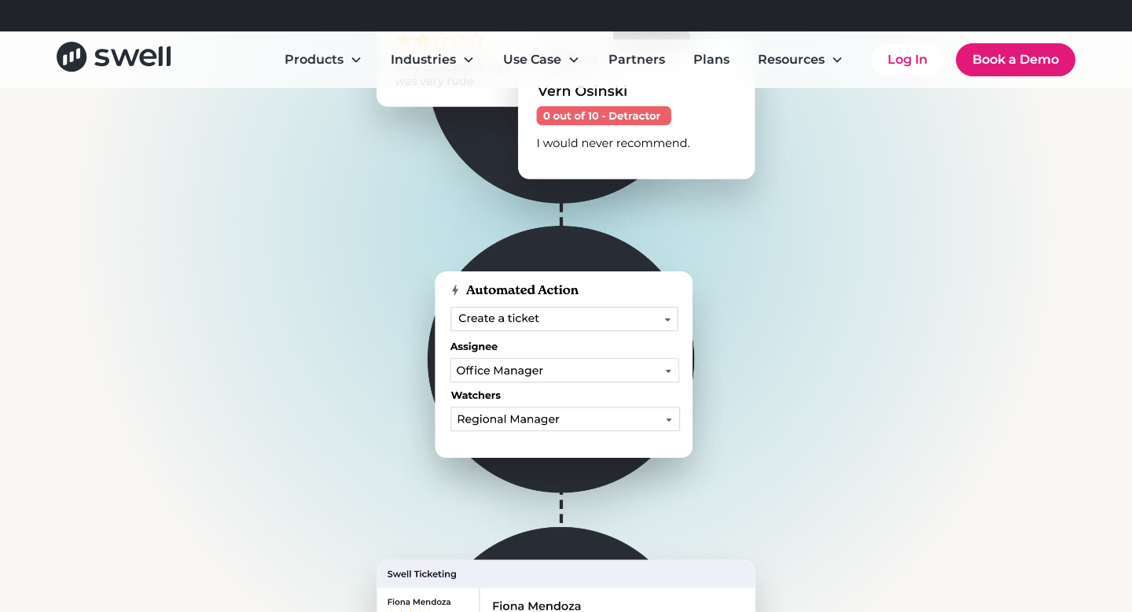
scroll to position [316, 0]
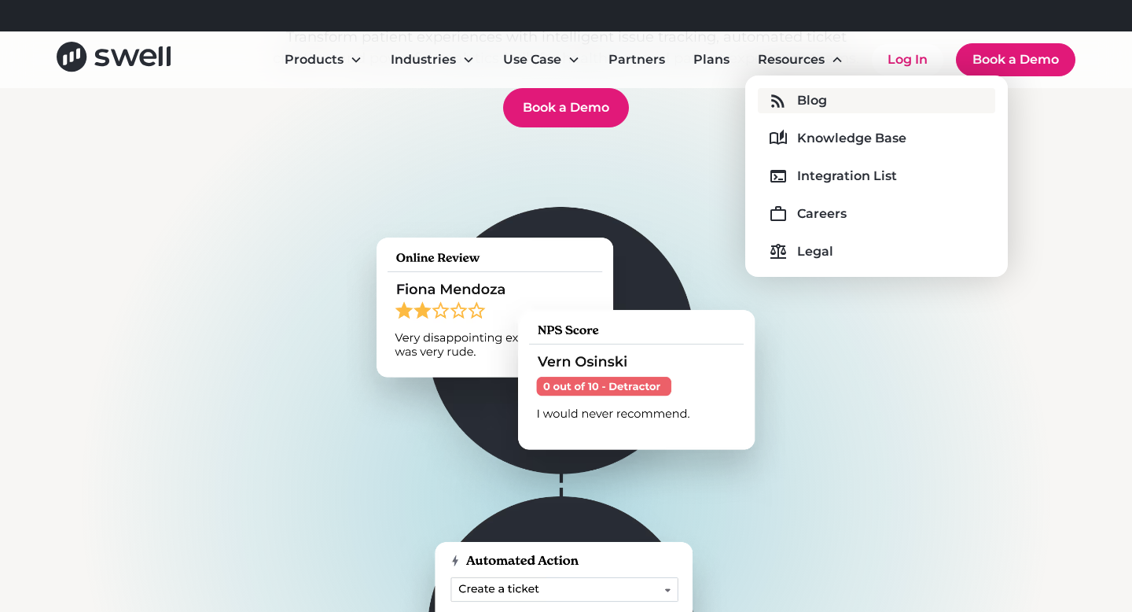
click at [816, 100] on div "Blog" at bounding box center [812, 100] width 30 height 19
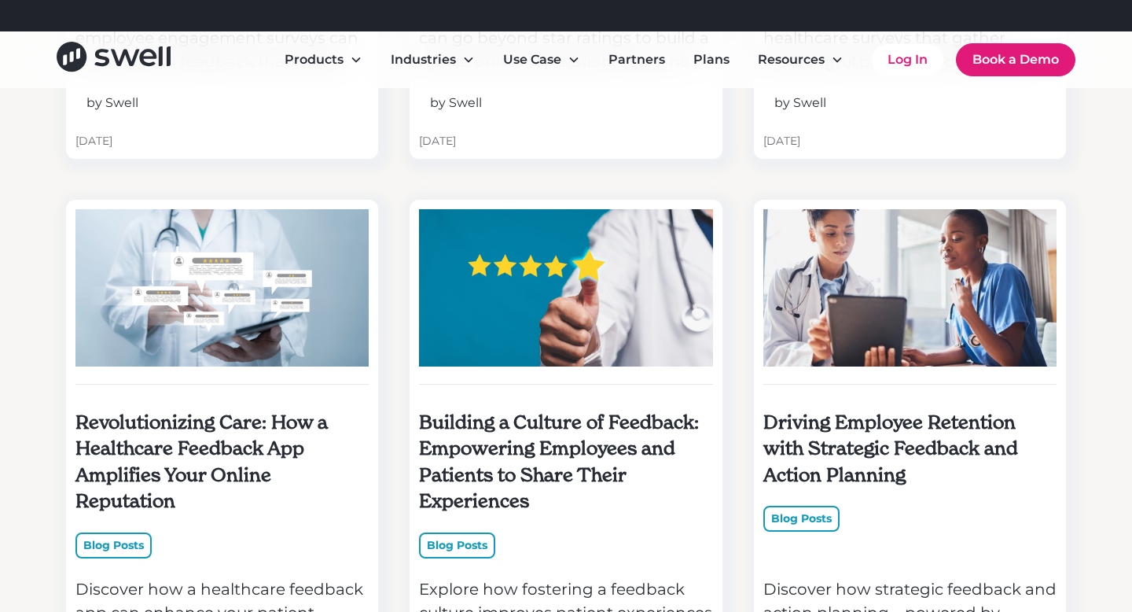
scroll to position [3462, 0]
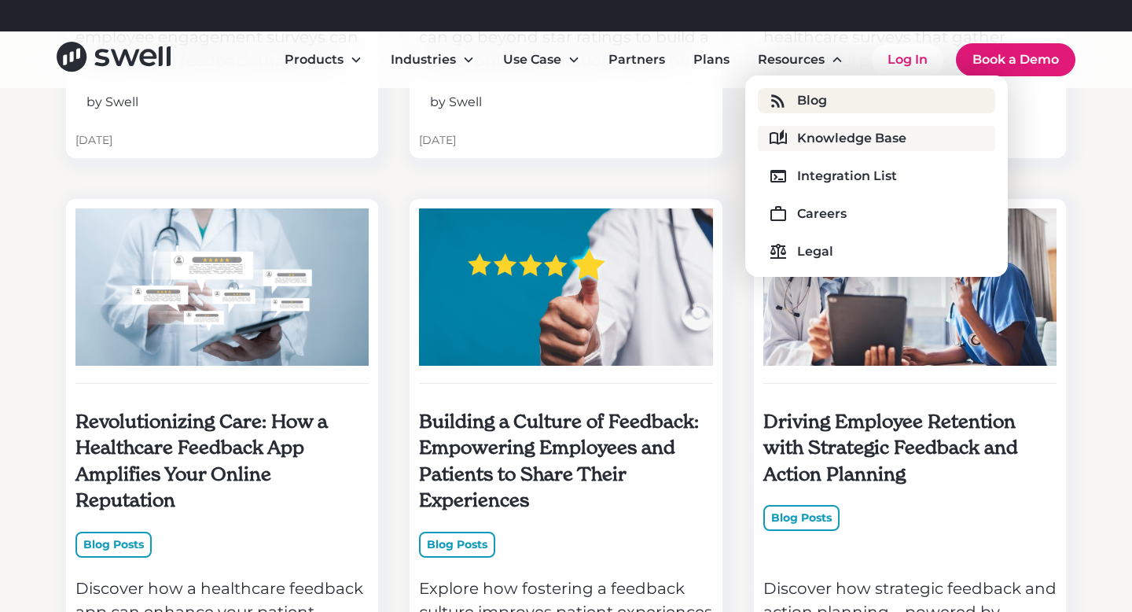
click at [810, 138] on div "Knowledge Base" at bounding box center [851, 138] width 109 height 19
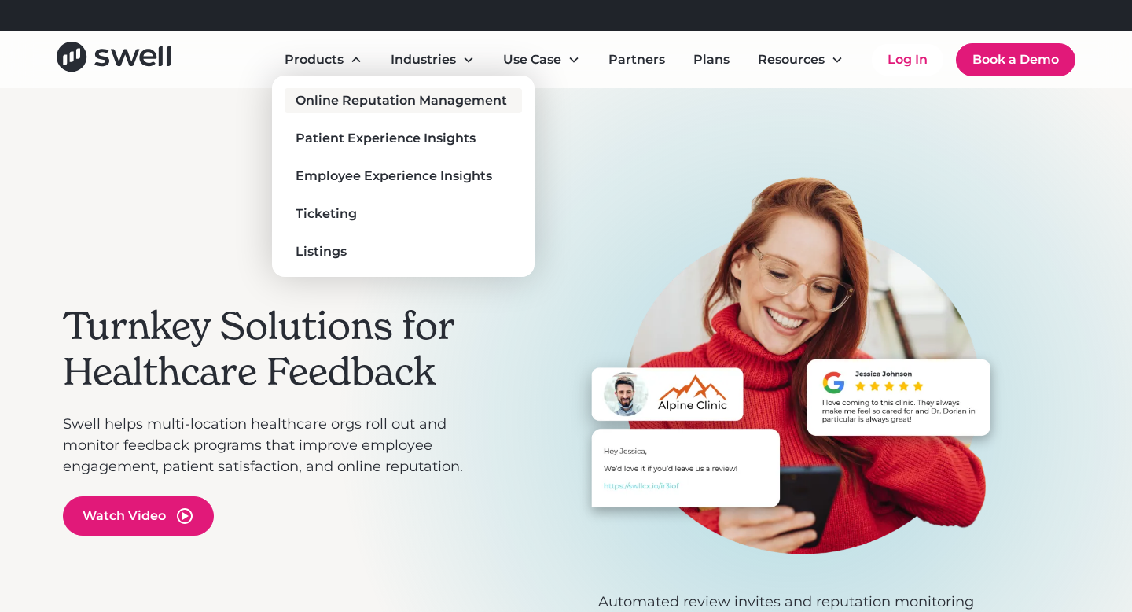
click at [334, 100] on div "Online Reputation Management" at bounding box center [402, 100] width 212 height 19
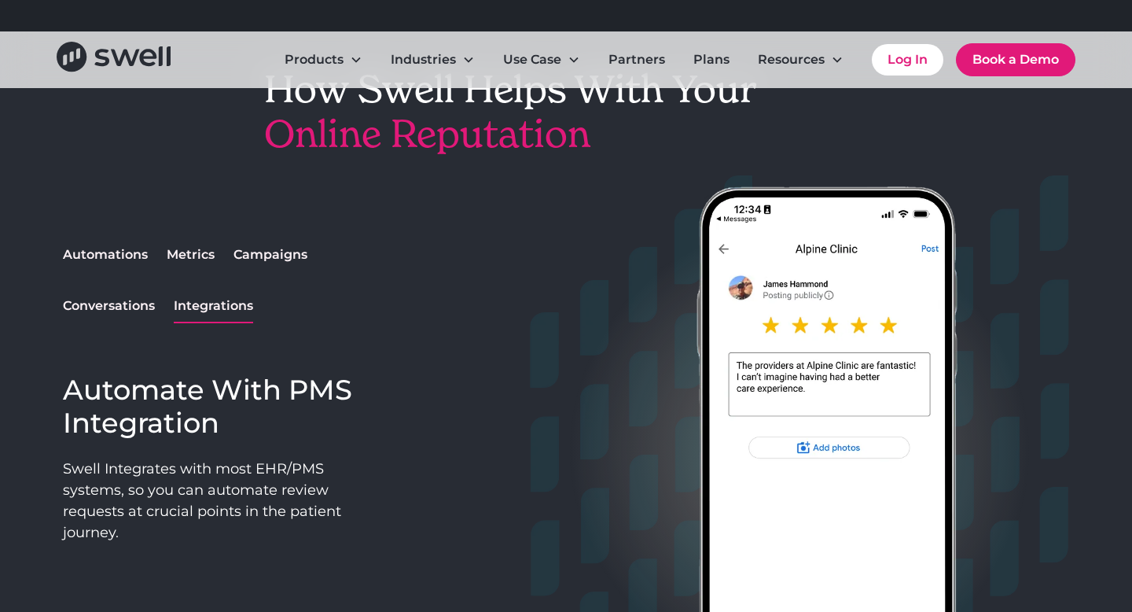
scroll to position [1261, 0]
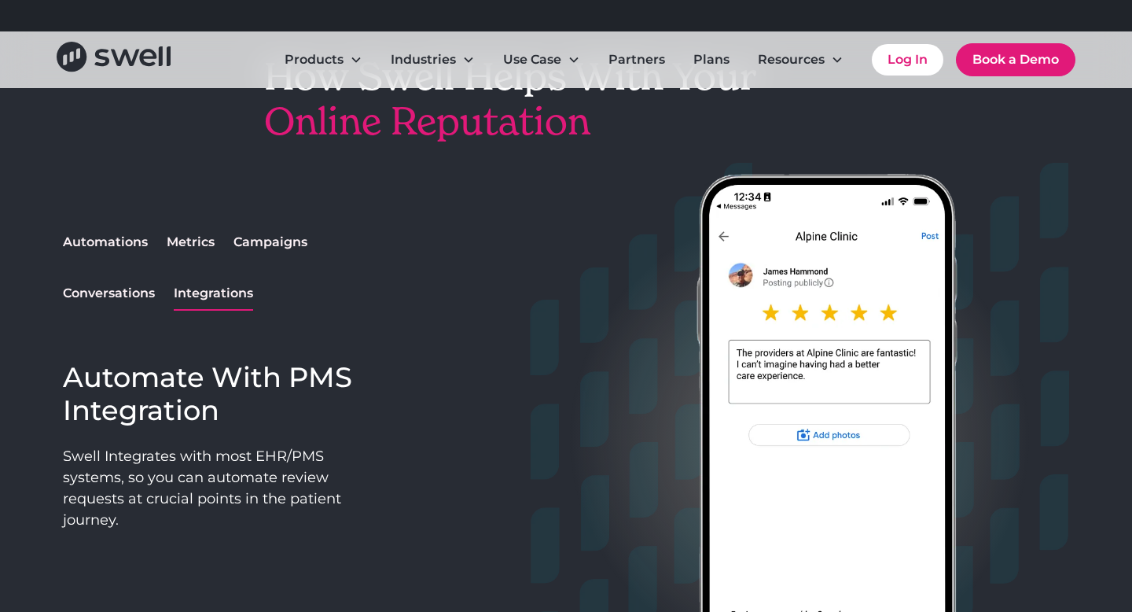
click at [144, 244] on div "Automations" at bounding box center [105, 242] width 85 height 19
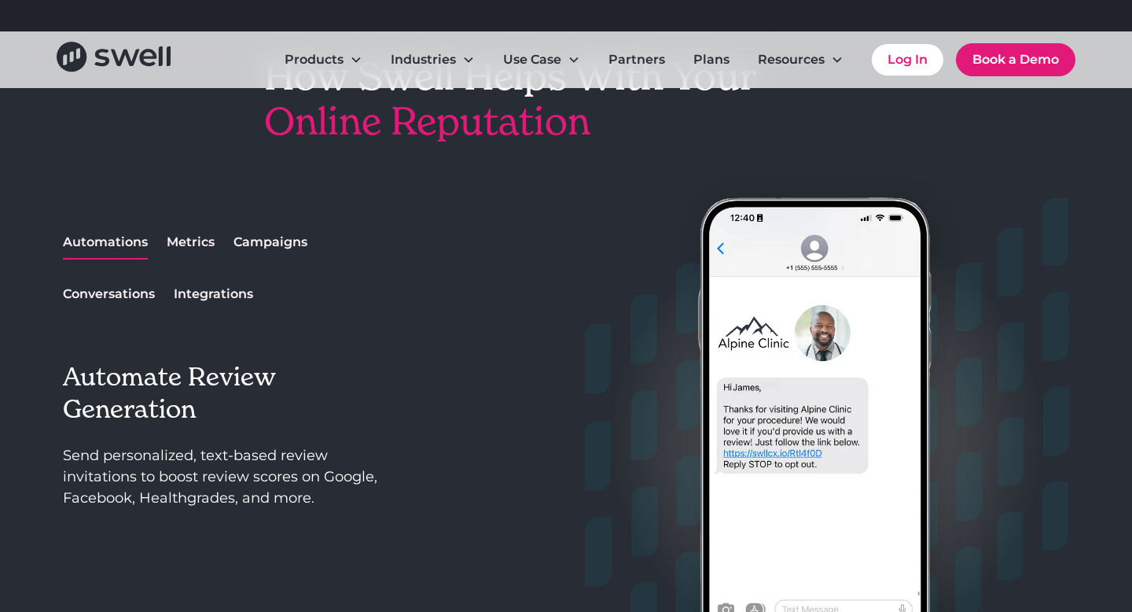
click at [185, 244] on div "Metrics" at bounding box center [191, 242] width 48 height 19
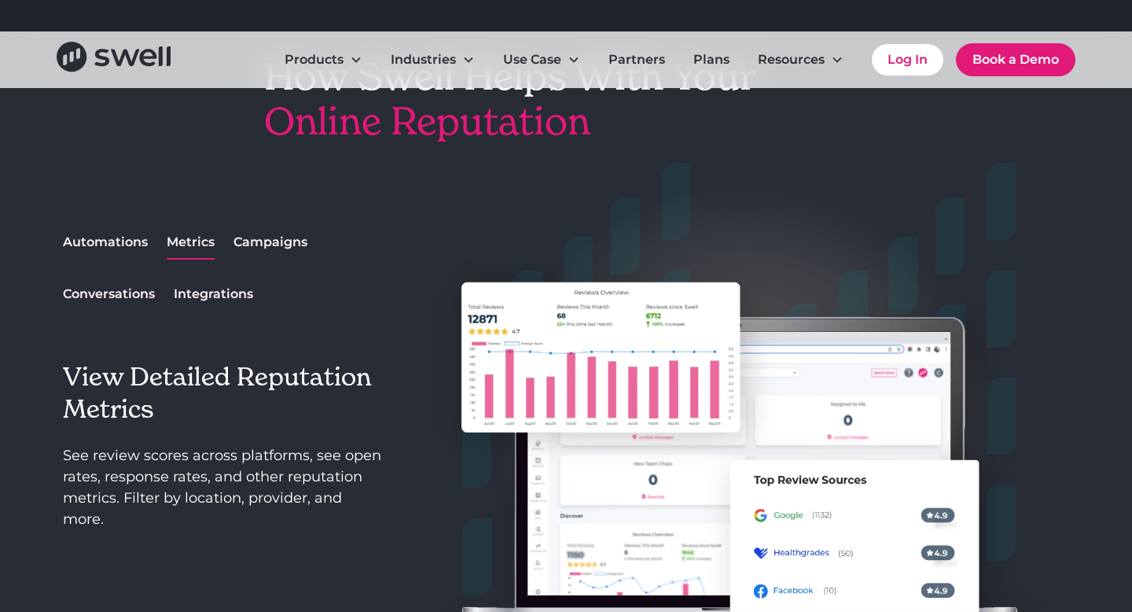
click at [257, 245] on div "Campaigns" at bounding box center [271, 242] width 74 height 19
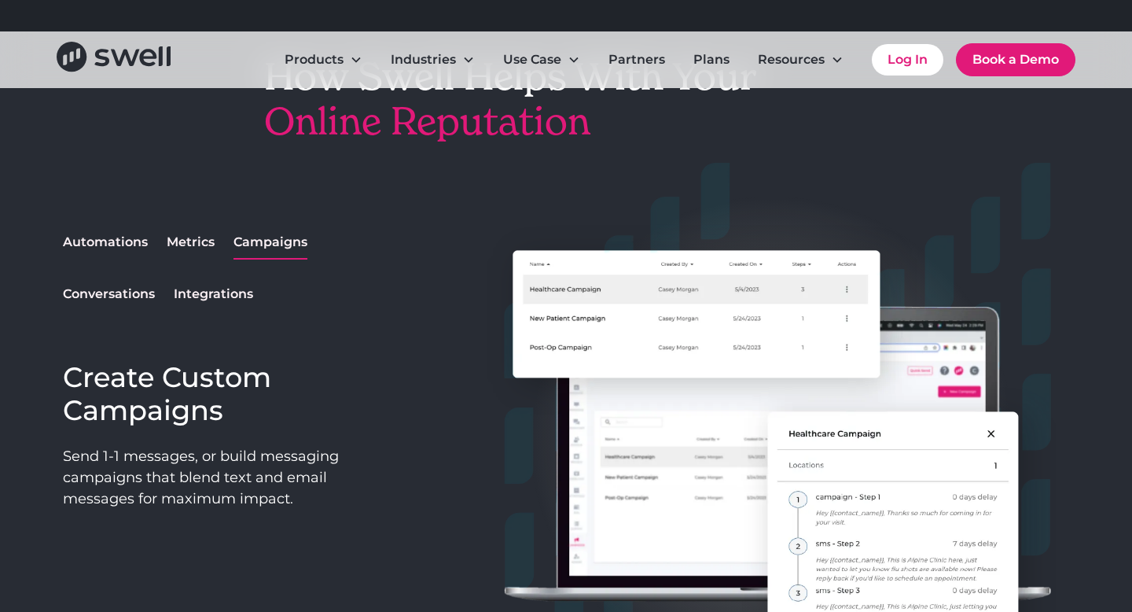
click at [144, 296] on div "Conversations" at bounding box center [109, 294] width 92 height 19
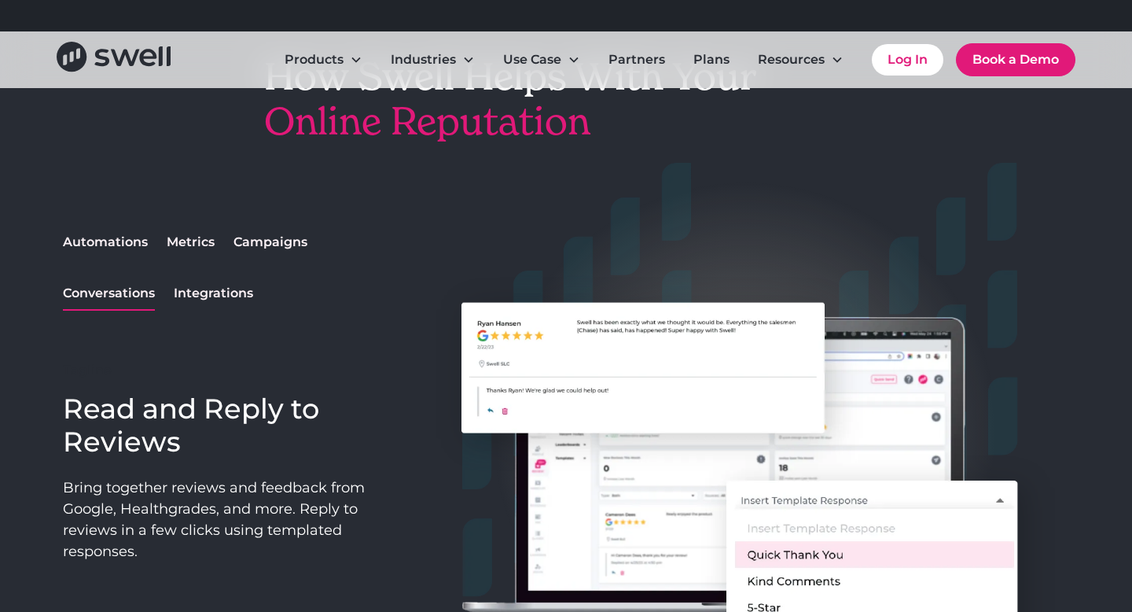
click at [240, 296] on div "Integrations" at bounding box center [213, 293] width 79 height 19
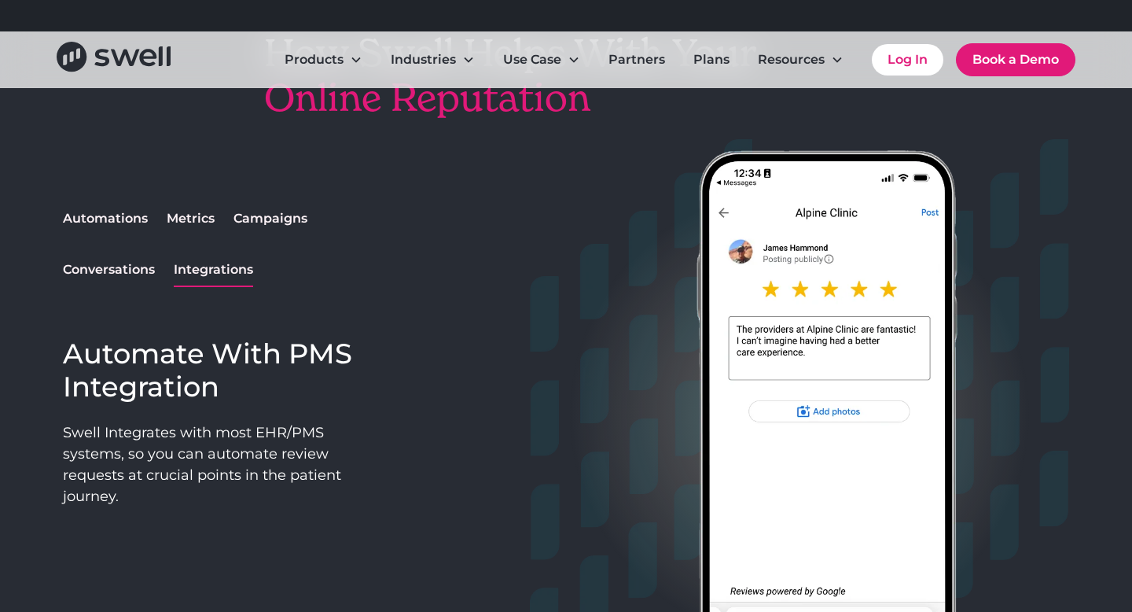
scroll to position [1291, 0]
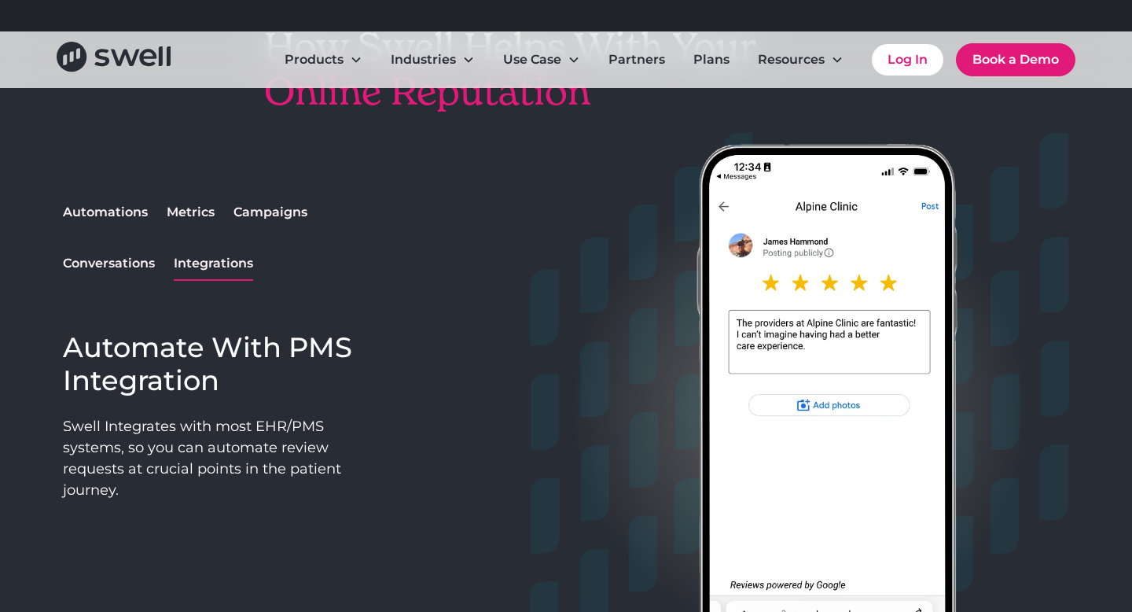
click at [105, 254] on div "Conversations" at bounding box center [109, 263] width 92 height 19
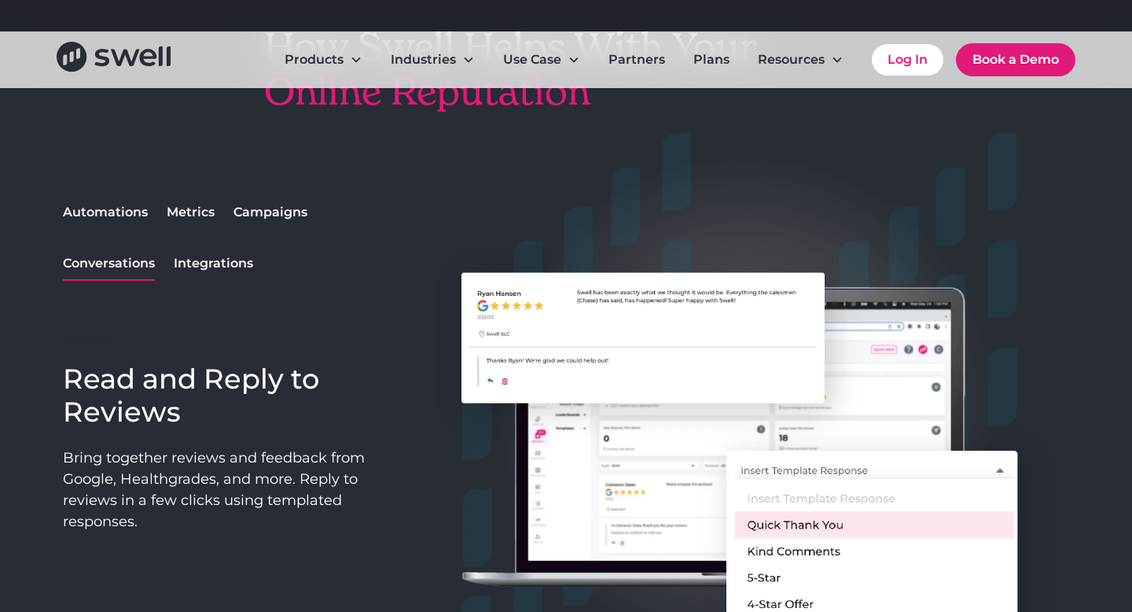
scroll to position [1294, 0]
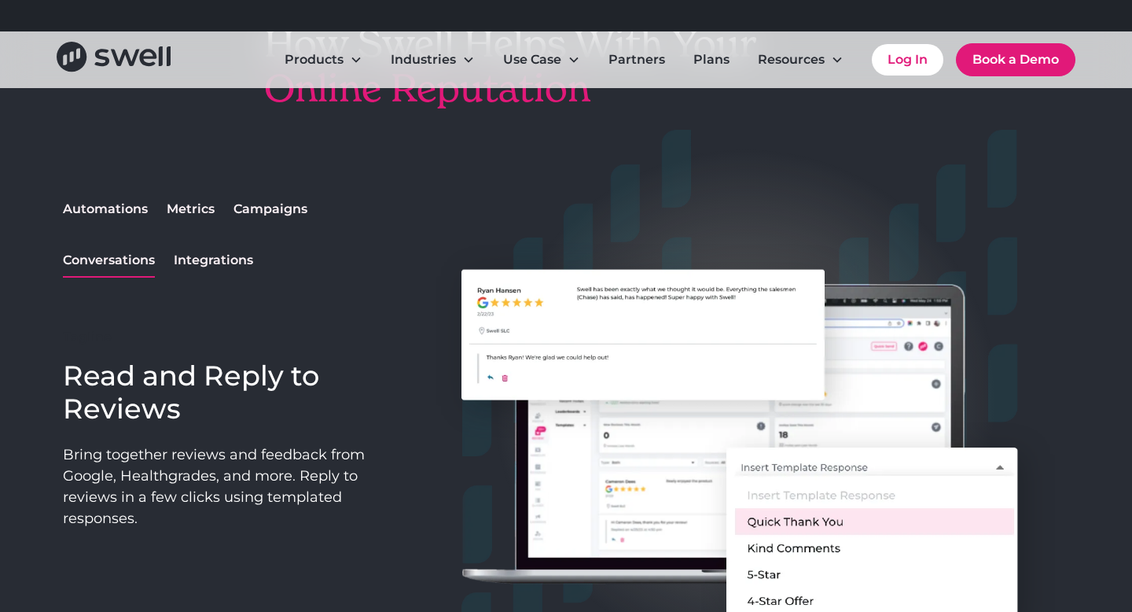
click at [138, 214] on div "Automations" at bounding box center [105, 209] width 85 height 19
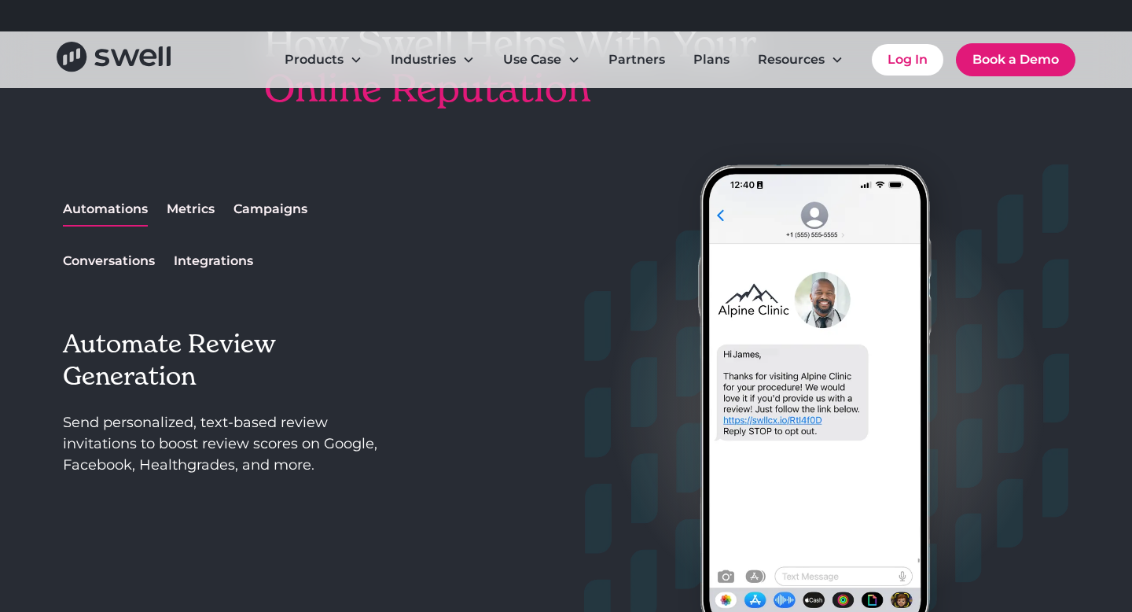
click at [184, 218] on div "Metrics" at bounding box center [191, 209] width 48 height 19
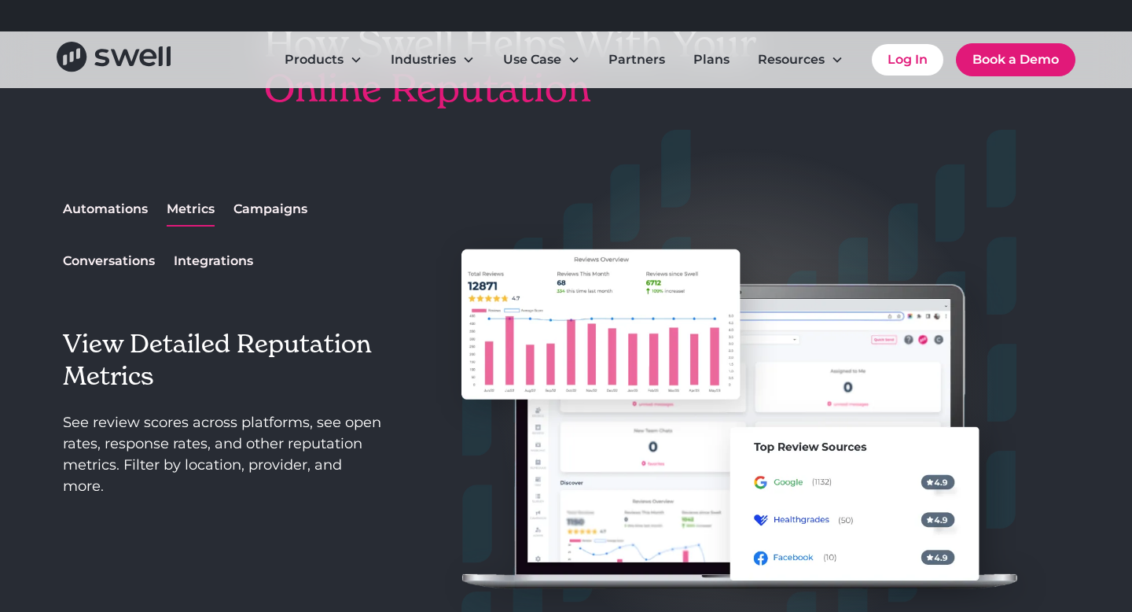
click at [265, 207] on div "Campaigns" at bounding box center [271, 209] width 74 height 19
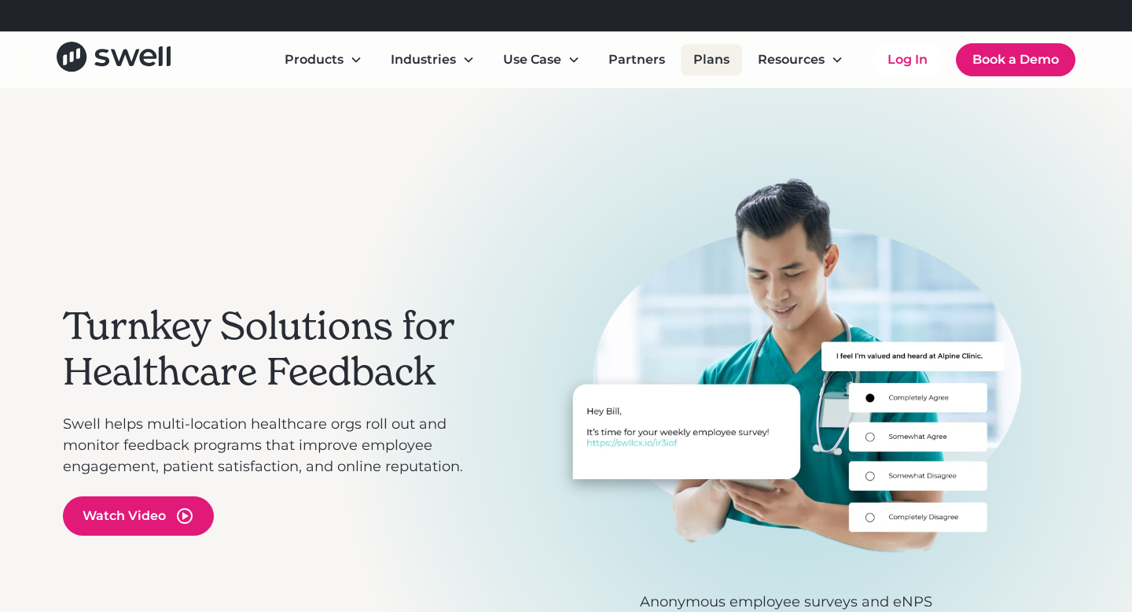
click at [690, 54] on link "Plans" at bounding box center [711, 59] width 61 height 31
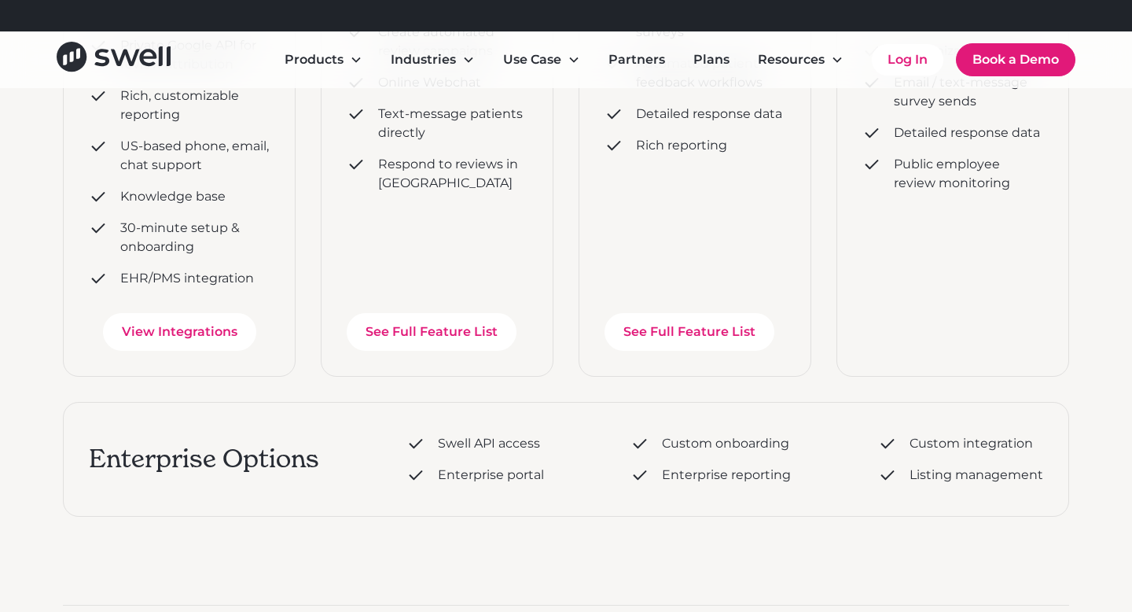
scroll to position [621, 0]
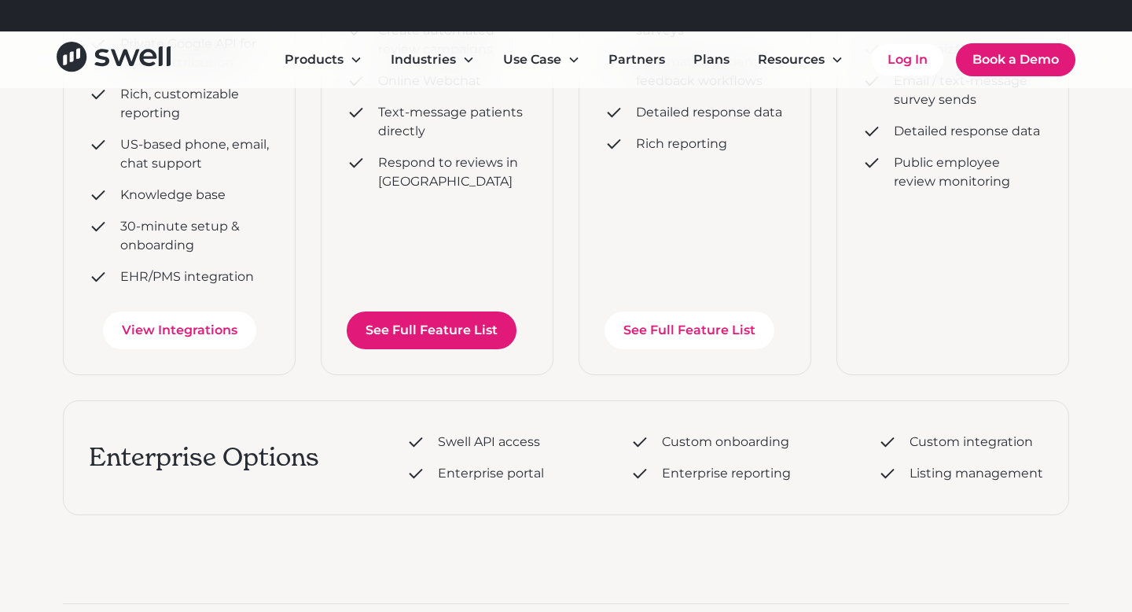
click at [490, 321] on link "See Full Feature List" at bounding box center [432, 330] width 170 height 38
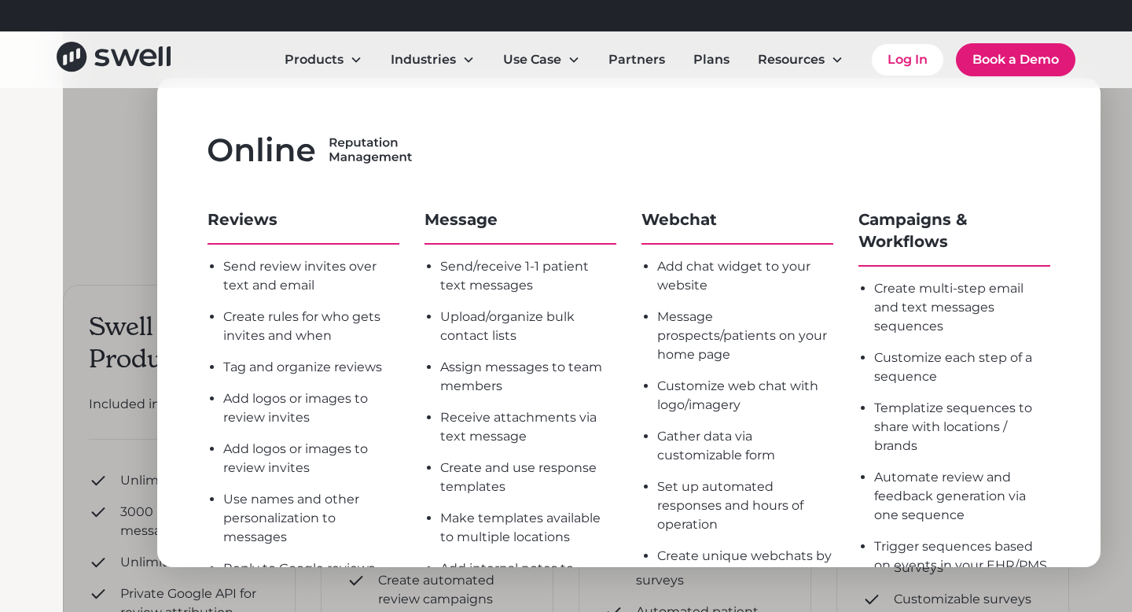
scroll to position [7, 0]
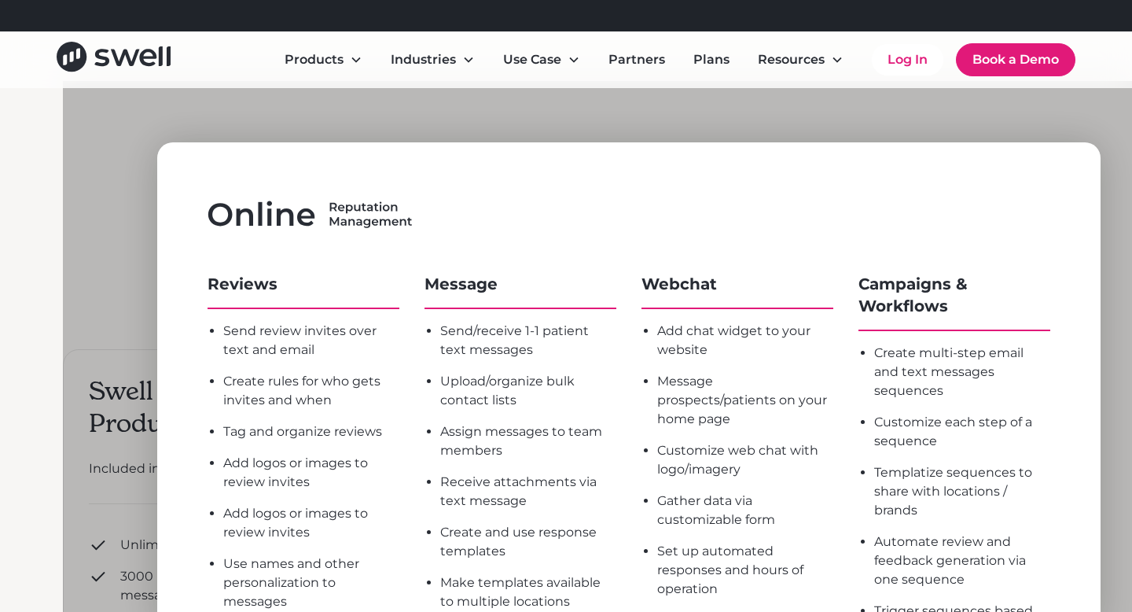
click at [1062, 121] on div at bounding box center [629, 387] width 1132 height 612
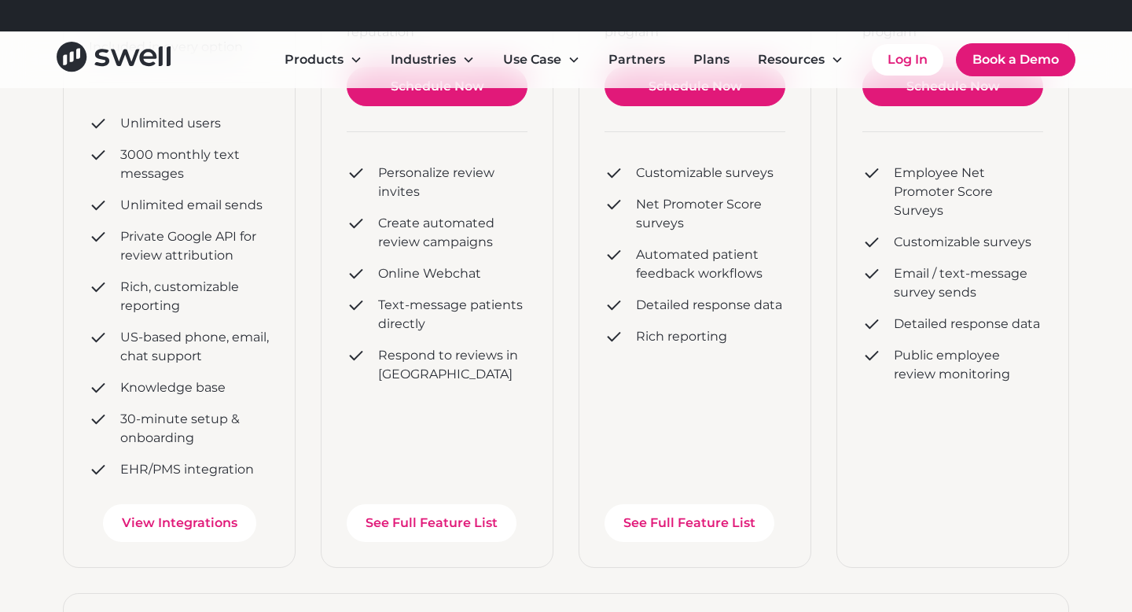
scroll to position [518, 0]
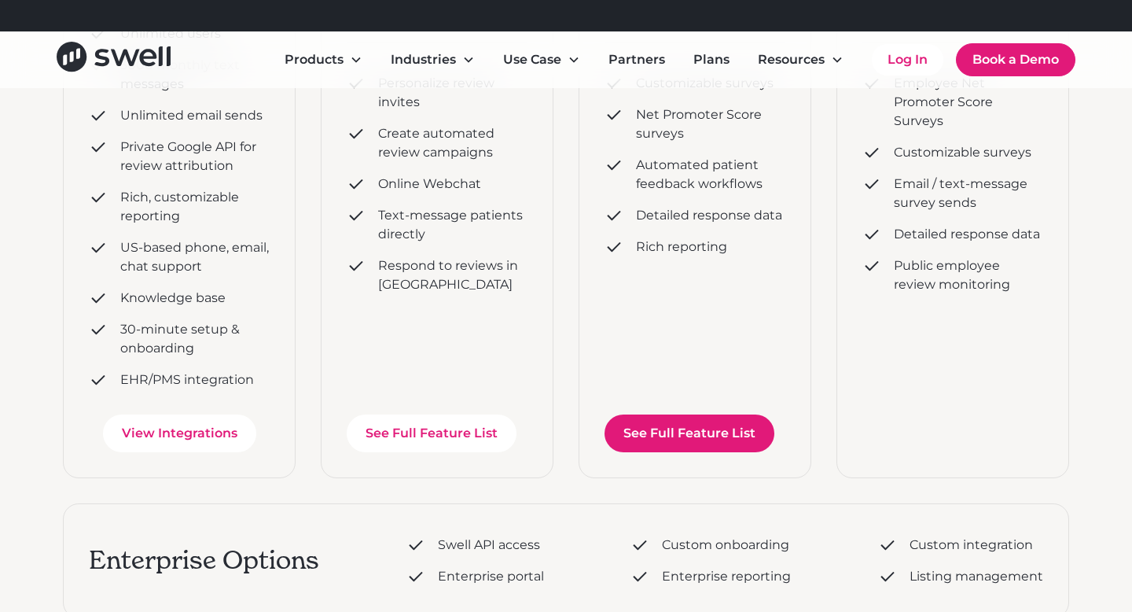
click at [687, 442] on link "See Full Feature List" at bounding box center [690, 433] width 170 height 38
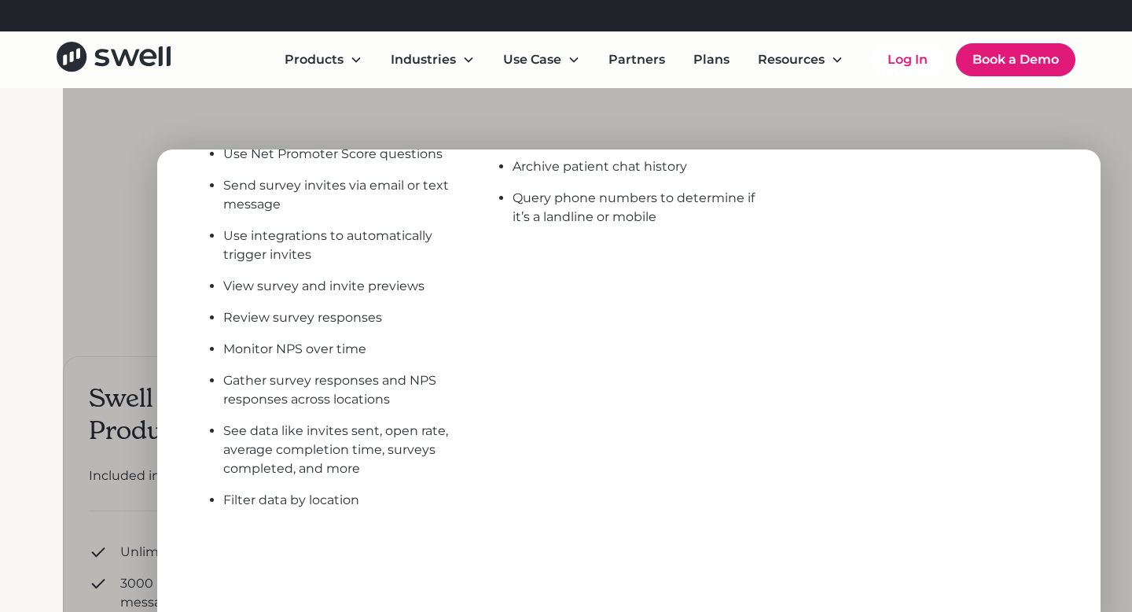
scroll to position [463, 0]
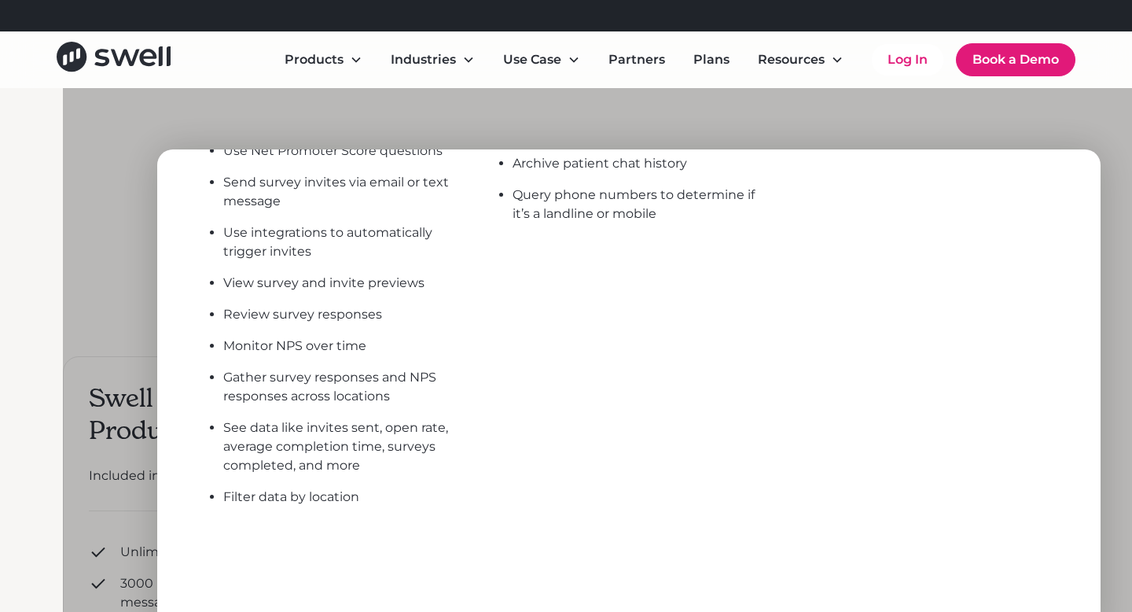
click at [775, 125] on div at bounding box center [629, 394] width 1132 height 612
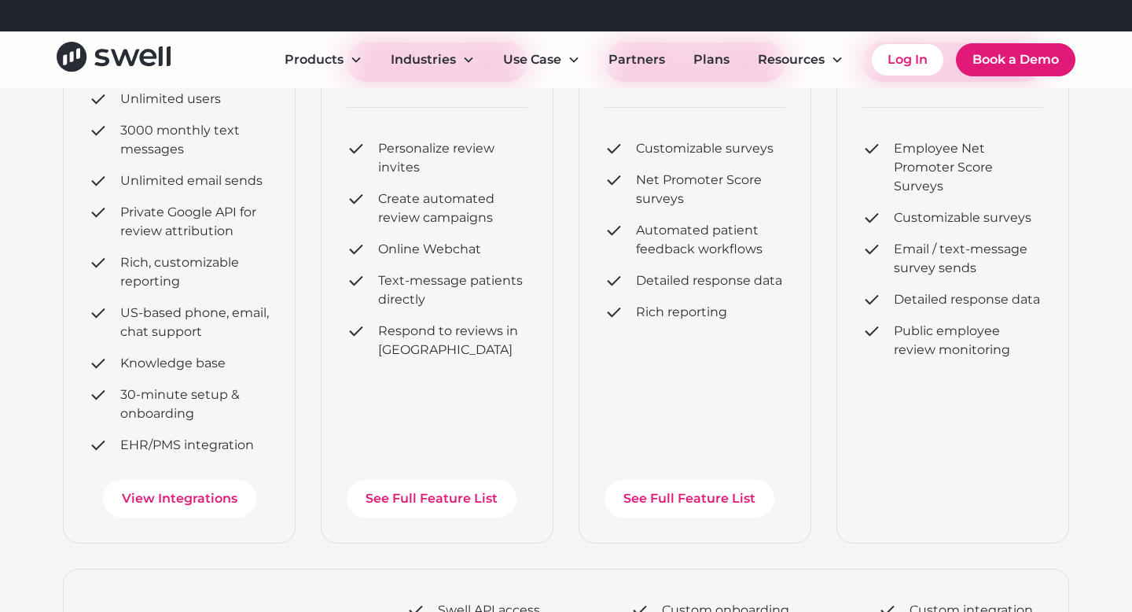
scroll to position [456, 0]
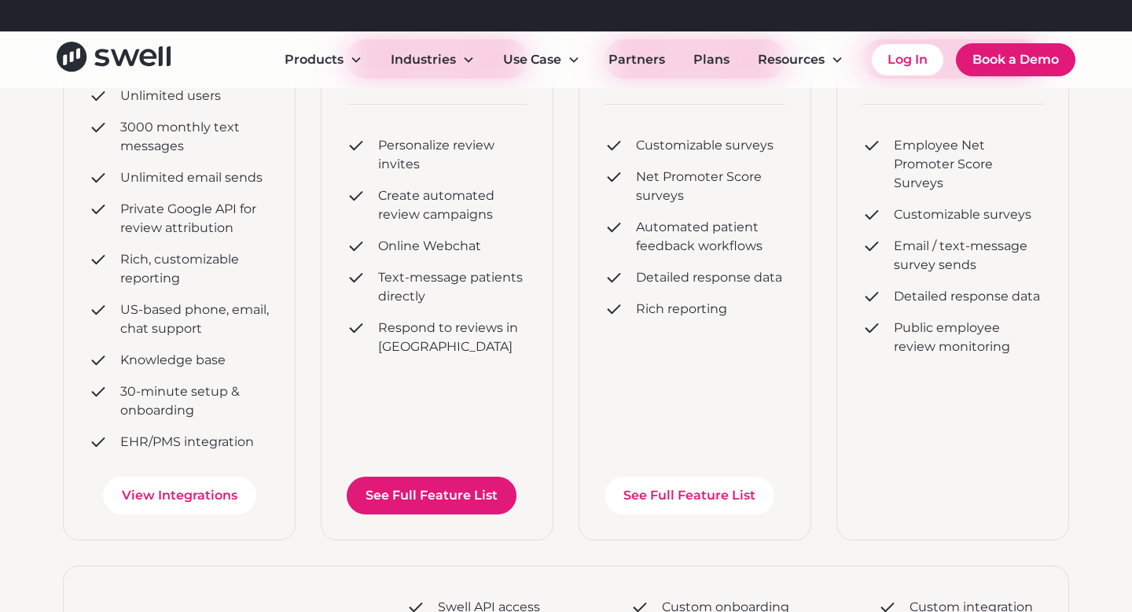
click at [451, 482] on link "See Full Feature List" at bounding box center [432, 496] width 170 height 38
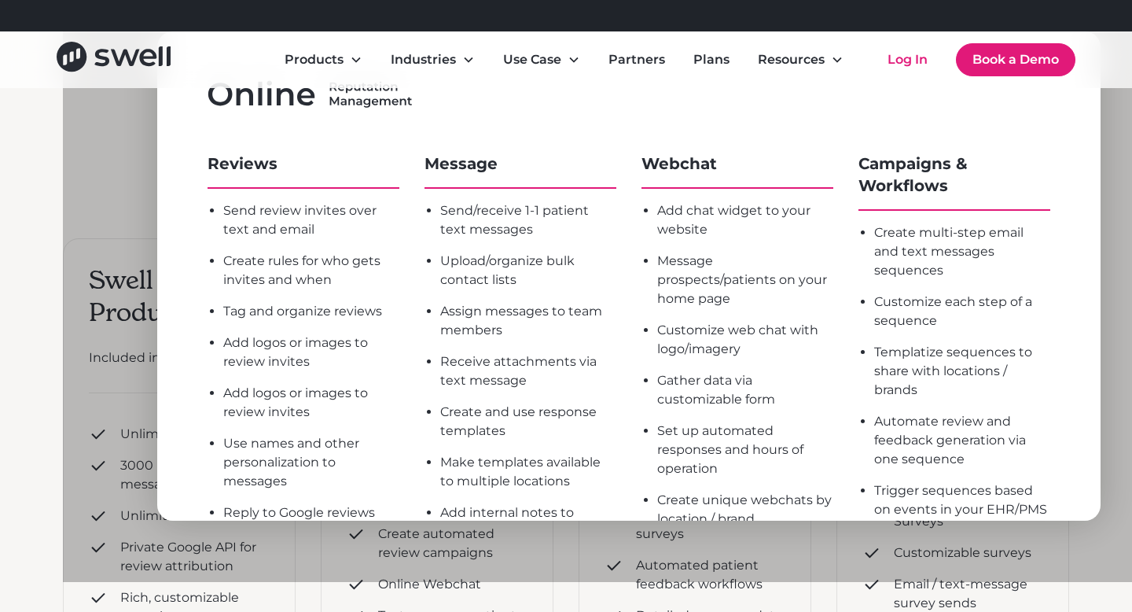
scroll to position [0, 0]
